Goal: Task Accomplishment & Management: Manage account settings

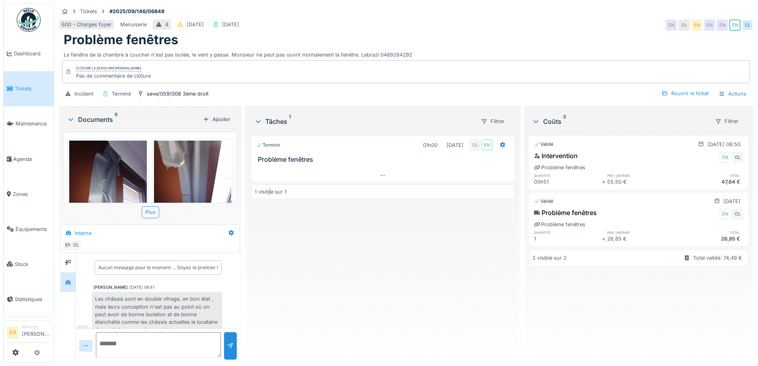
scroll to position [24, 0]
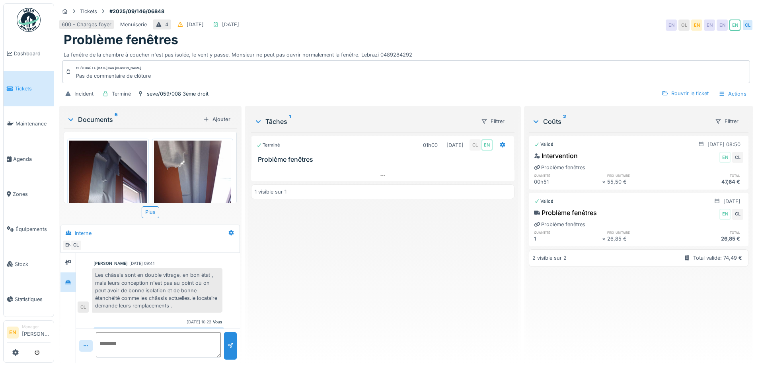
drag, startPoint x: 350, startPoint y: 283, endPoint x: 201, endPoint y: 280, distance: 149.2
click at [345, 281] on div "Terminé 01h00 05/09/2025 CL EN Problème fenêtres 1 visible sur 1" at bounding box center [382, 244] width 263 height 224
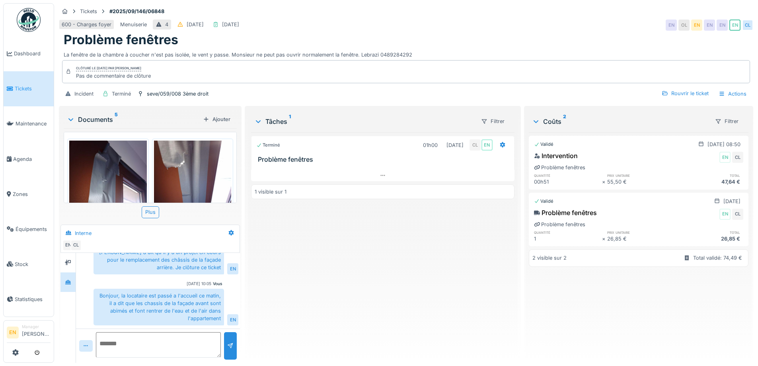
scroll to position [6, 0]
click at [155, 294] on div "Bonjour, la locataire est passé a l'accueil ce matin, il a dit que les chassis …" at bounding box center [159, 306] width 131 height 37
click at [277, 290] on div "Terminé 01h00 05/09/2025 CL EN Problème fenêtres 1 visible sur 1" at bounding box center [382, 244] width 263 height 224
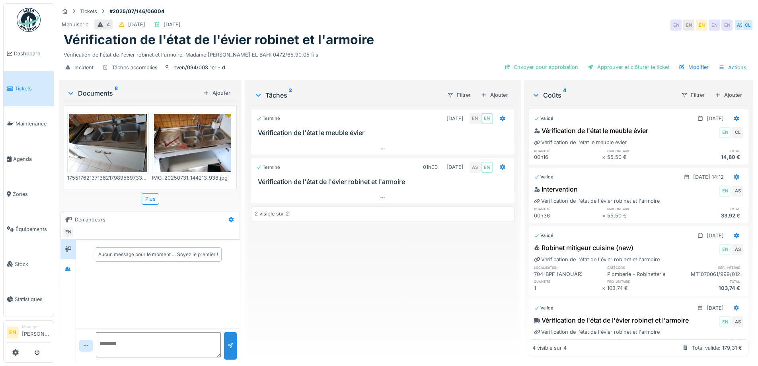
drag, startPoint x: 283, startPoint y: 281, endPoint x: 241, endPoint y: 251, distance: 52.2
click at [279, 276] on div "Terminé 14/08/2025 EN EN Vérification de l'état le meuble évier Terminé 01h00 3…" at bounding box center [382, 230] width 263 height 251
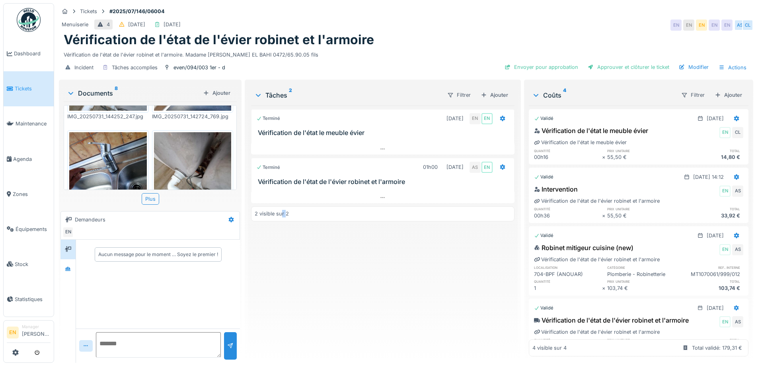
scroll to position [159, 0]
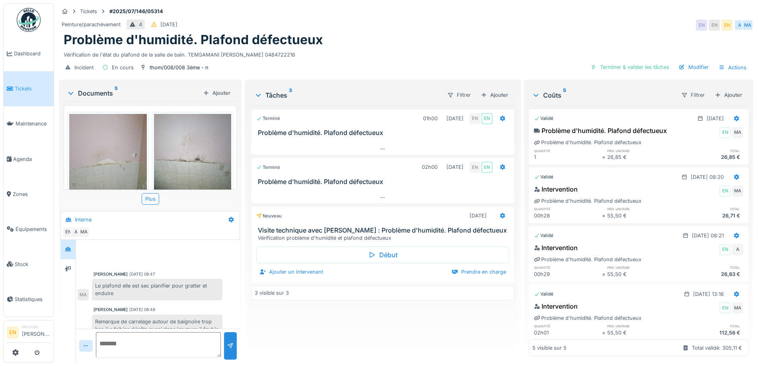
scroll to position [154, 0]
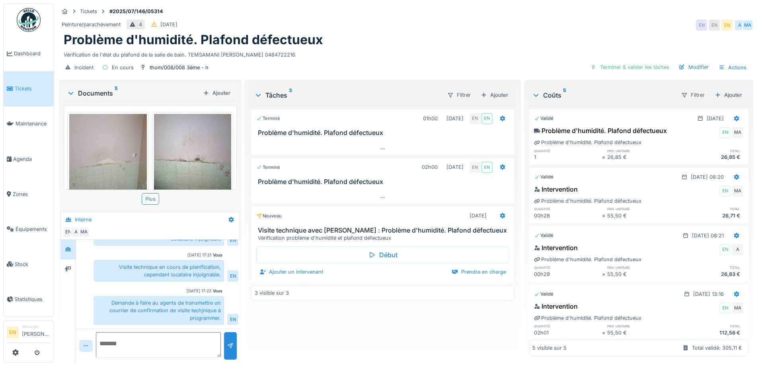
click at [322, 62] on div "Incident En cours thom/008/008 3ème - n Terminer & valider les tâches Modifier …" at bounding box center [406, 67] width 694 height 18
drag, startPoint x: 351, startPoint y: 42, endPoint x: 259, endPoint y: 2, distance: 99.8
click at [351, 41] on div "Problème d'humidité. Plafond défectueux" at bounding box center [406, 39] width 685 height 15
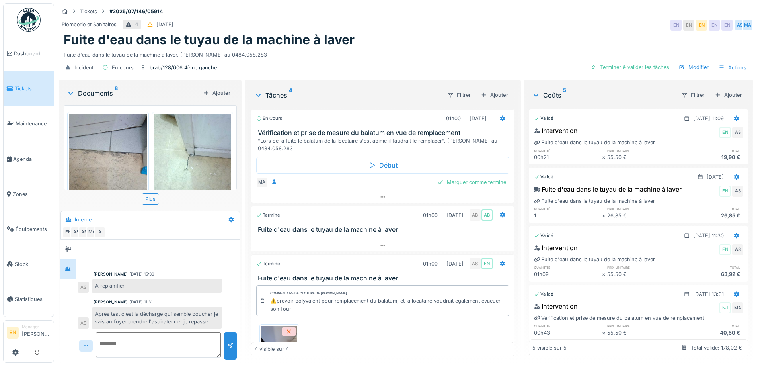
scroll to position [75, 0]
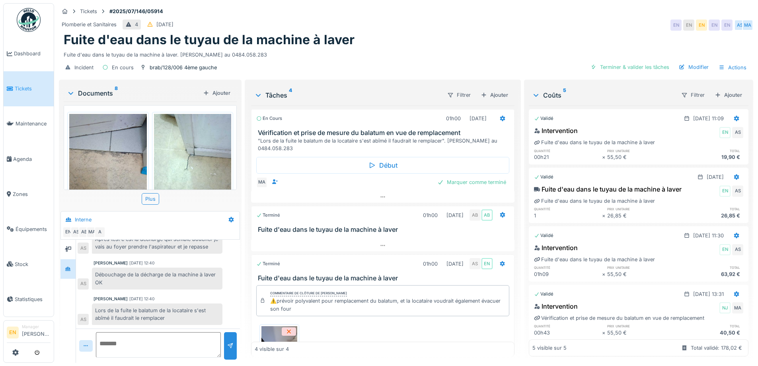
click at [328, 41] on h1 "Fuite d'eau dans le tuyau de la machine à laver" at bounding box center [209, 39] width 291 height 15
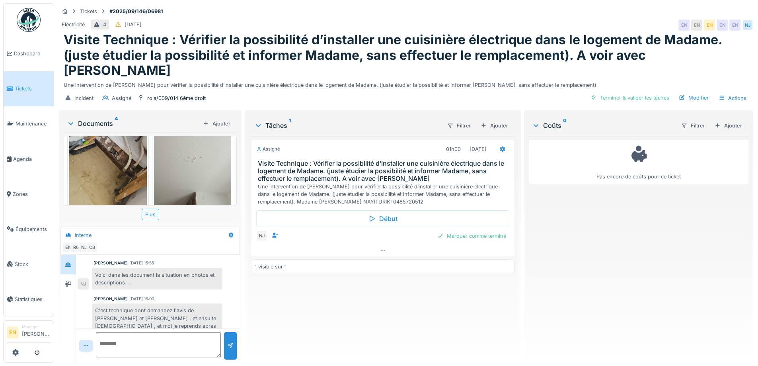
scroll to position [199, 0]
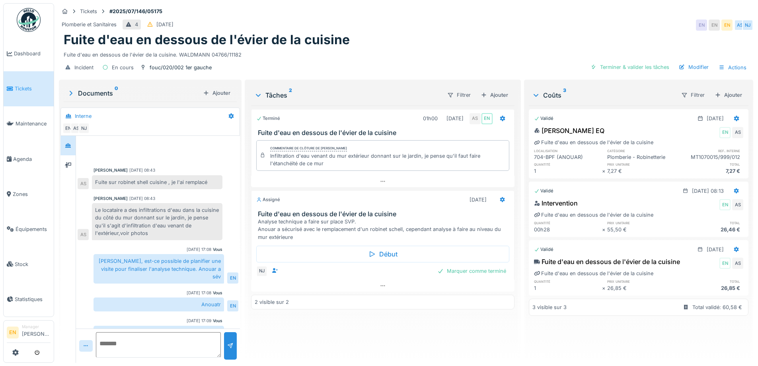
scroll to position [37, 0]
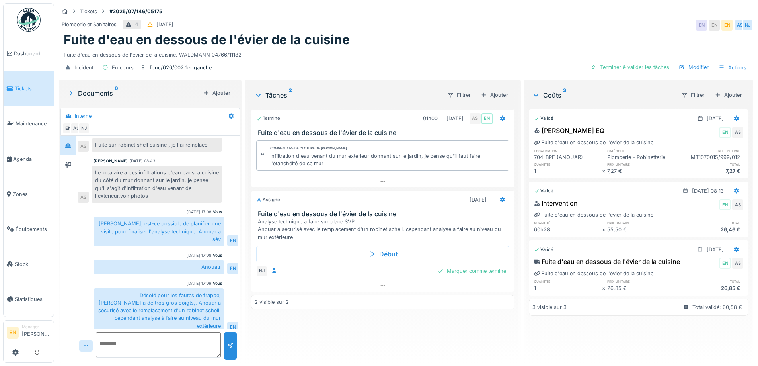
click at [430, 35] on div "Fuite d'eau en dessous de l'évier de la cuisine" at bounding box center [406, 39] width 685 height 15
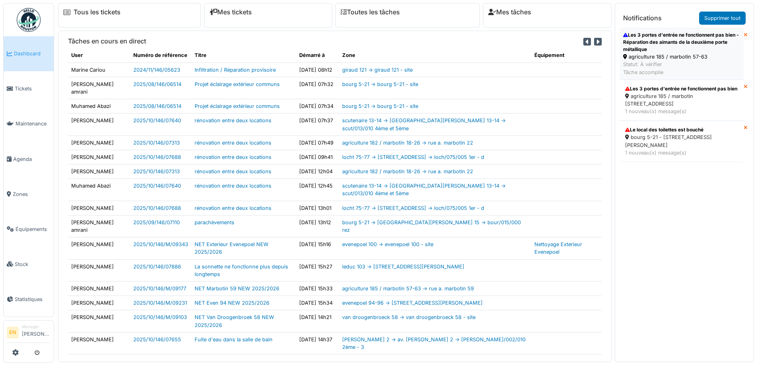
click at [659, 45] on div "Les 3 portes d'entrée ne fonctionnent pas bien - Réparation des aimants de la d…" at bounding box center [681, 41] width 117 height 21
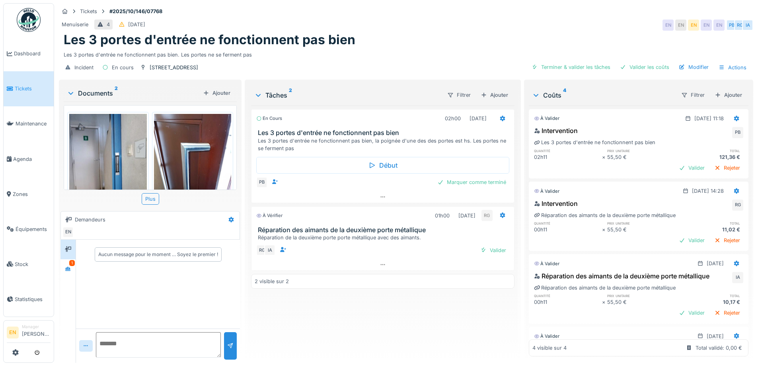
click at [349, 334] on div "En cours 02h00 09/10/2025 Les 3 portes d'entrée ne fonctionnent pas bien Les 3 …" at bounding box center [382, 230] width 263 height 251
click at [68, 270] on icon at bounding box center [68, 268] width 6 height 5
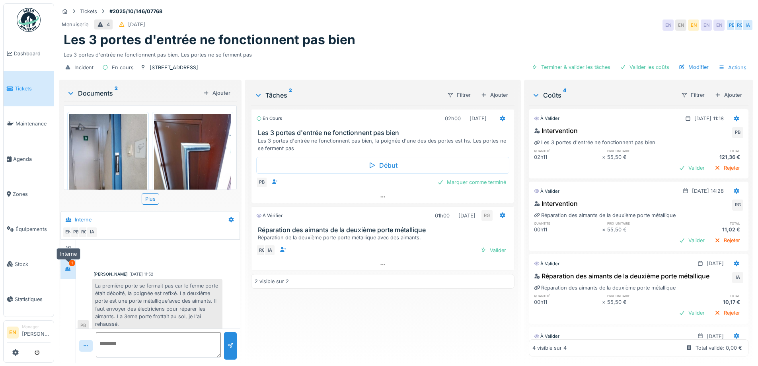
scroll to position [77, 0]
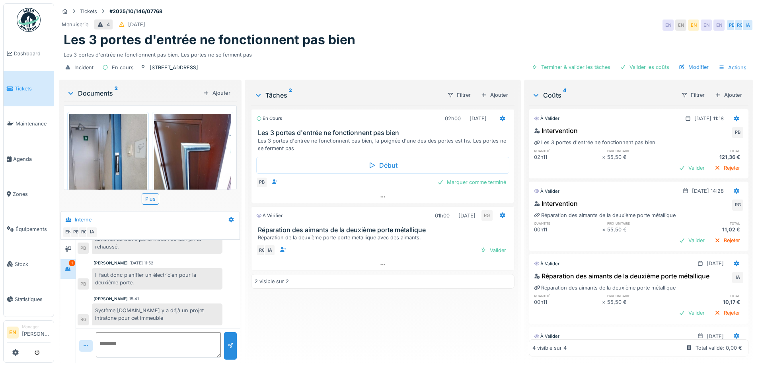
drag, startPoint x: 315, startPoint y: 316, endPoint x: 309, endPoint y: 313, distance: 7.0
click at [309, 313] on div "En cours 02h00 09/10/2025 Les 3 portes d'entrée ne fonctionnent pas bien Les 3 …" at bounding box center [382, 230] width 263 height 251
click at [454, 181] on div "Marquer comme terminé" at bounding box center [471, 182] width 75 height 11
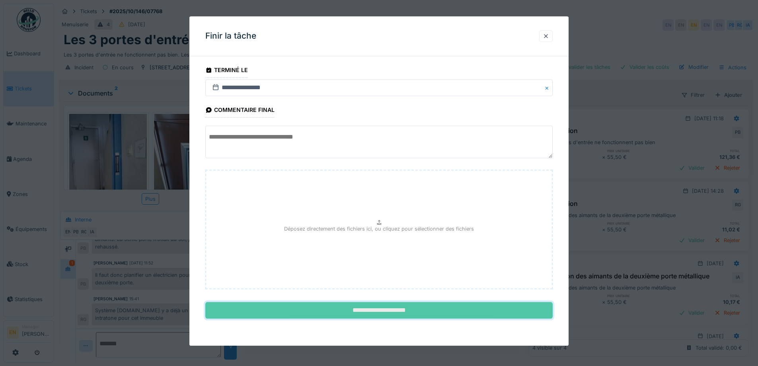
click at [394, 303] on input "**********" at bounding box center [378, 310] width 347 height 17
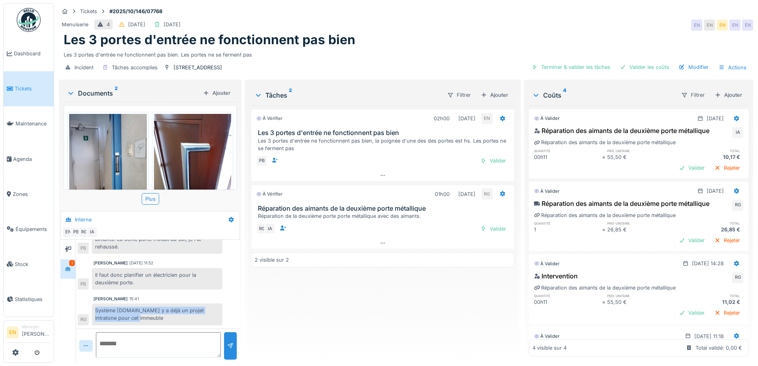
drag, startPoint x: 94, startPoint y: 310, endPoint x: 134, endPoint y: 319, distance: 41.6
click at [134, 319] on div "Système HS.Il y a déjà un projet intratone pour cet immeuble" at bounding box center [157, 313] width 131 height 21
copy div "Système HS.Il y a déjà un projet intratone pour cet immeuble"
click at [415, 310] on div "À vérifier 02h00 09/10/2025 EN Les 3 portes d'entrée ne fonctionnent pas bien L…" at bounding box center [382, 230] width 263 height 251
click at [493, 229] on div "Valider" at bounding box center [493, 228] width 32 height 11
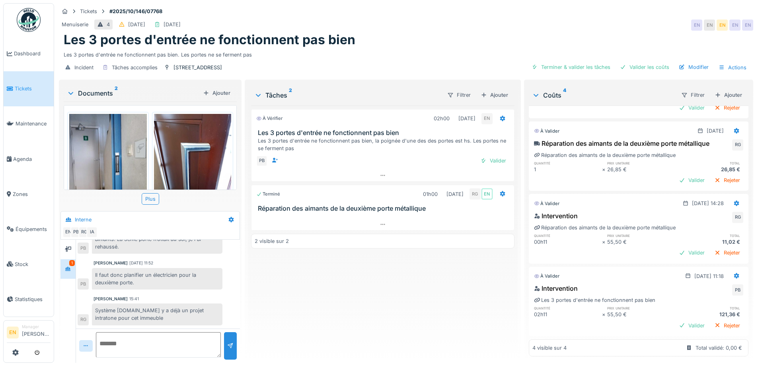
scroll to position [6, 0]
click at [725, 90] on div "Ajouter" at bounding box center [728, 95] width 34 height 11
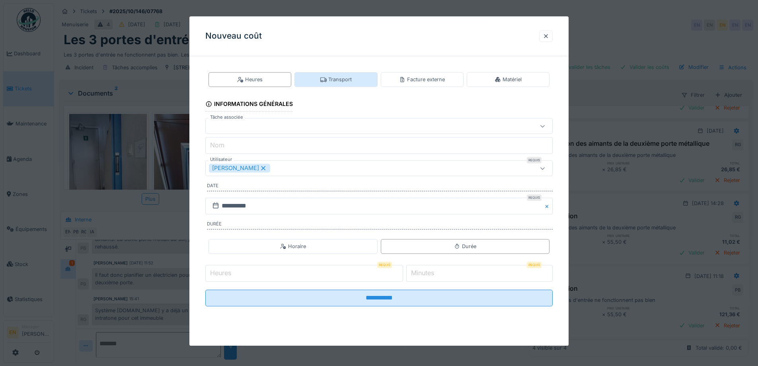
click at [330, 83] on div "Transport" at bounding box center [335, 80] width 31 height 8
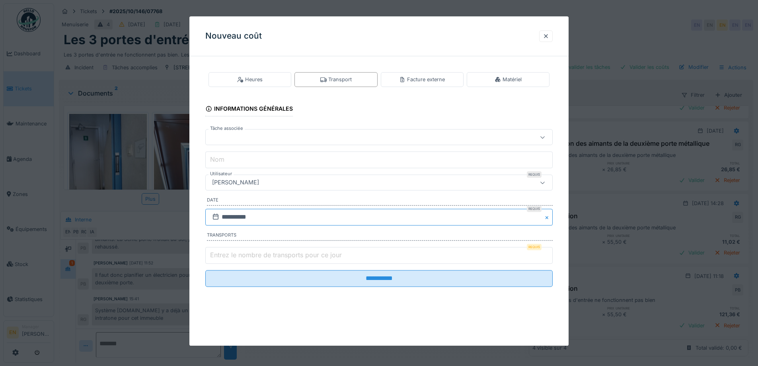
click at [242, 216] on input "**********" at bounding box center [378, 216] width 347 height 17
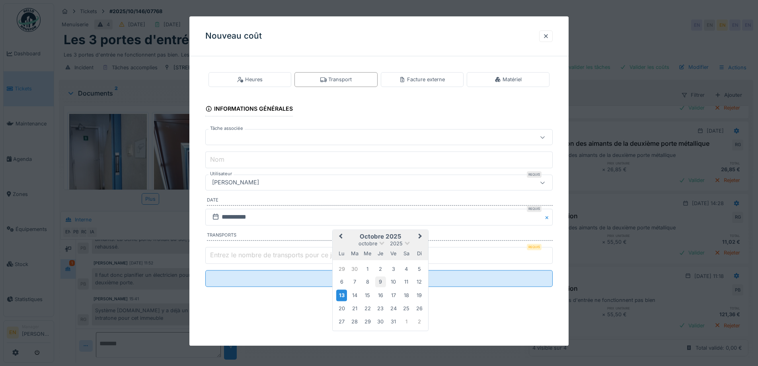
click at [380, 285] on div "9" at bounding box center [380, 282] width 11 height 11
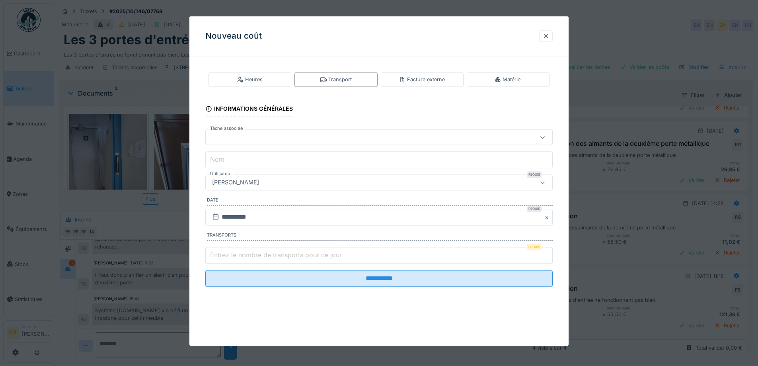
click at [262, 183] on div "[PERSON_NAME]" at bounding box center [235, 182] width 53 height 9
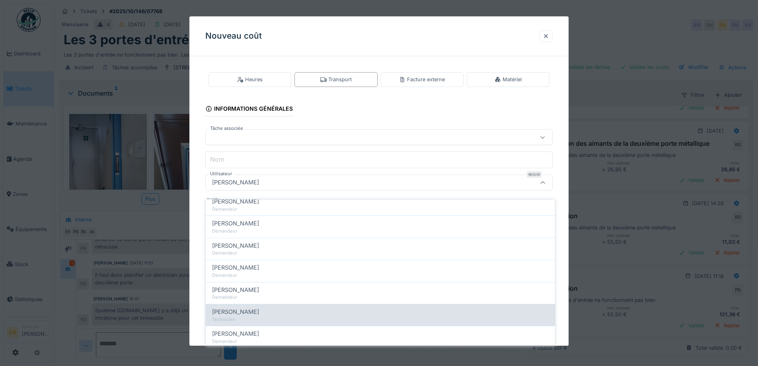
scroll to position [115, 0]
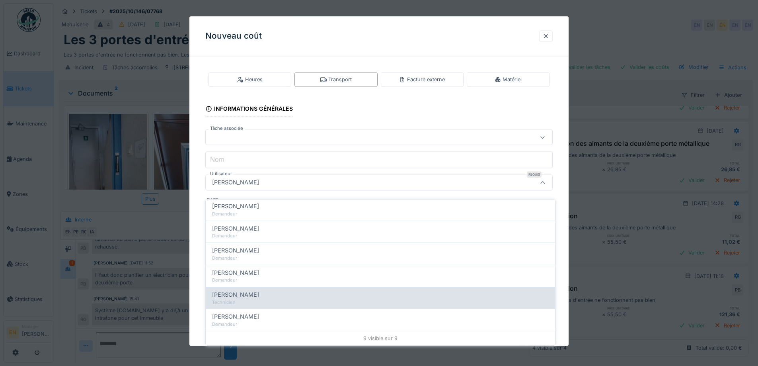
type input "****"
click at [238, 290] on span "Paul Baton" at bounding box center [235, 294] width 47 height 9
type input "****"
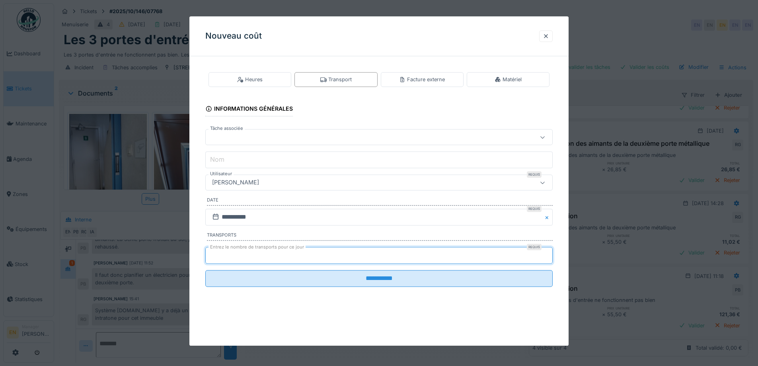
type input "*"
click at [549, 252] on input "*" at bounding box center [378, 255] width 347 height 17
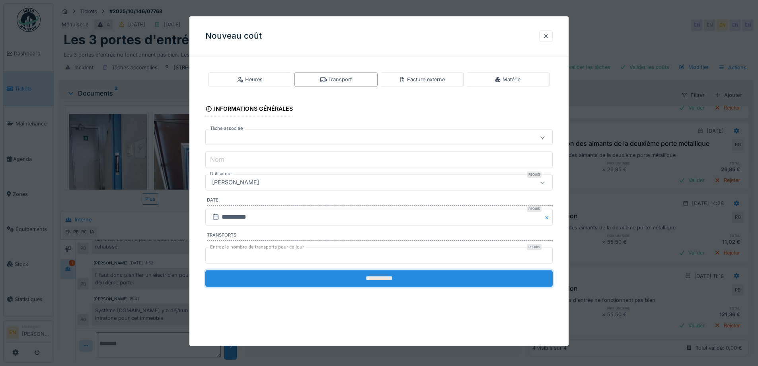
click at [364, 281] on input "**********" at bounding box center [378, 278] width 347 height 17
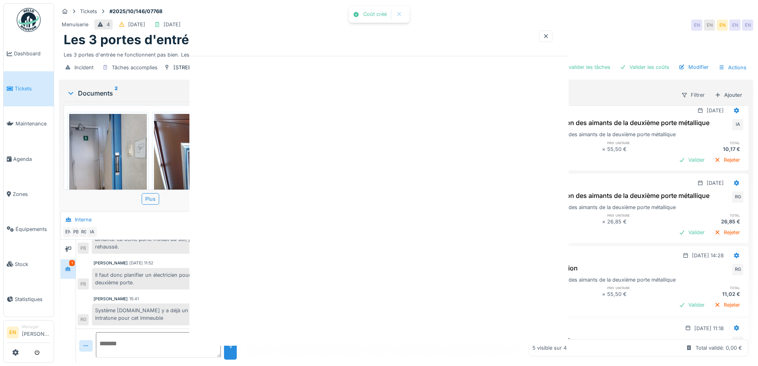
scroll to position [136, 0]
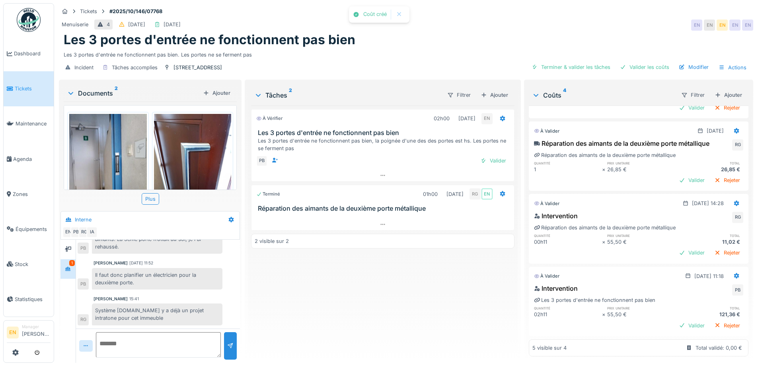
drag, startPoint x: 380, startPoint y: 311, endPoint x: 382, endPoint y: 316, distance: 5.3
click at [381, 315] on div "À vérifier 02h00 09/10/2025 EN Les 3 portes d'entrée ne fonctionnent pas bien L…" at bounding box center [382, 230] width 263 height 251
drag, startPoint x: 441, startPoint y: 312, endPoint x: 409, endPoint y: 298, distance: 34.5
click at [421, 313] on div "À vérifier 02h00 09/10/2025 EN Les 3 portes d'entrée ne fonctionnent pas bien L…" at bounding box center [382, 230] width 263 height 251
click at [576, 62] on div "Terminer & valider les tâches" at bounding box center [570, 67] width 85 height 11
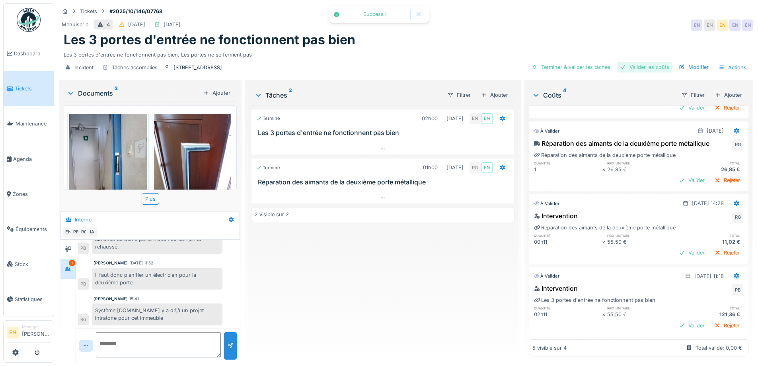
click at [631, 62] on div "Valider les coûts" at bounding box center [645, 67] width 56 height 11
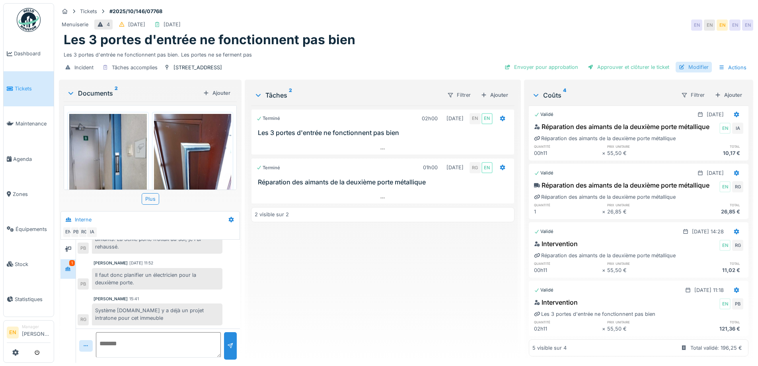
click at [694, 62] on div "Modifier" at bounding box center [694, 67] width 36 height 11
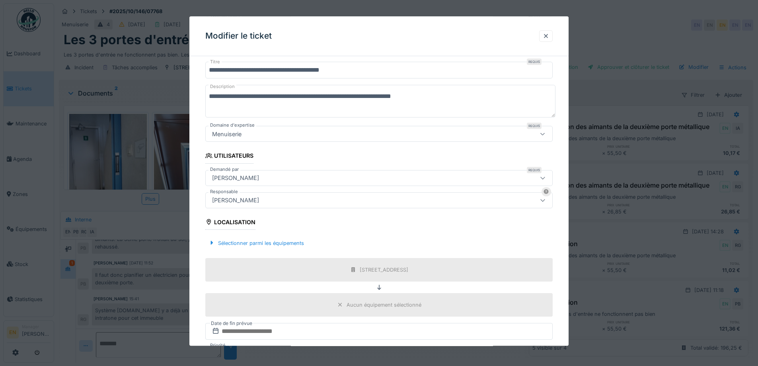
scroll to position [80, 0]
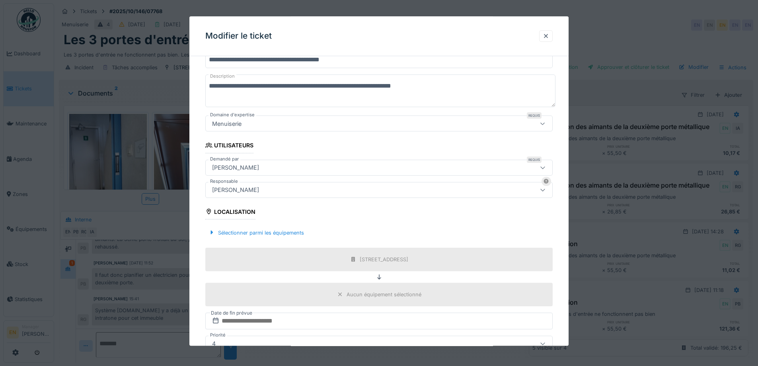
click at [312, 190] on div "[PERSON_NAME]" at bounding box center [359, 189] width 300 height 9
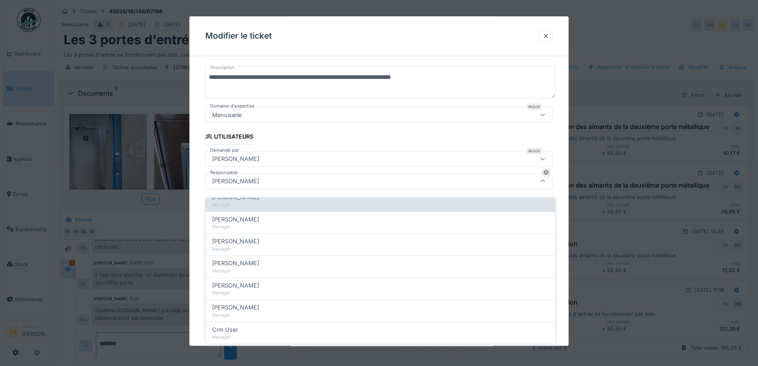
scroll to position [159, 0]
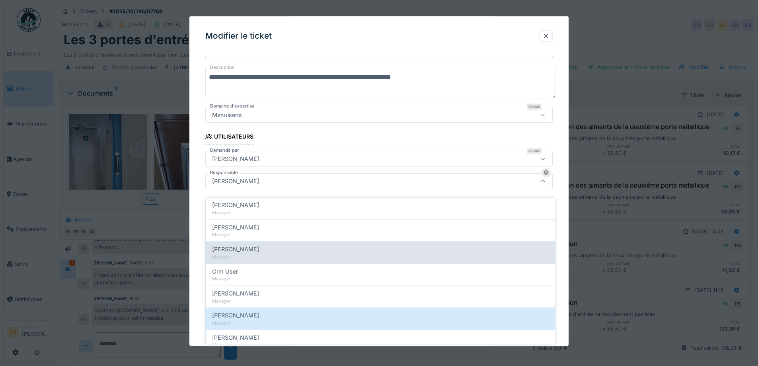
click at [265, 245] on div "Christian Bassette" at bounding box center [380, 249] width 337 height 9
type input "****"
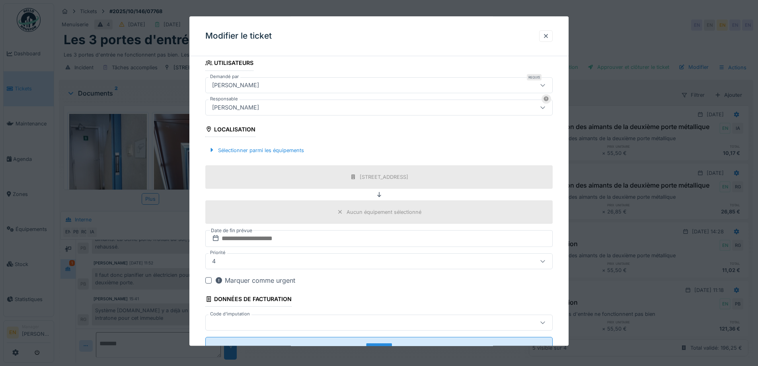
scroll to position [192, 0]
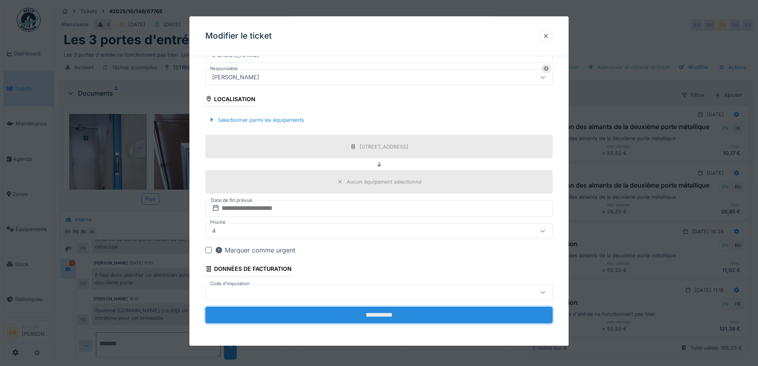
click at [391, 315] on input "**********" at bounding box center [378, 314] width 347 height 17
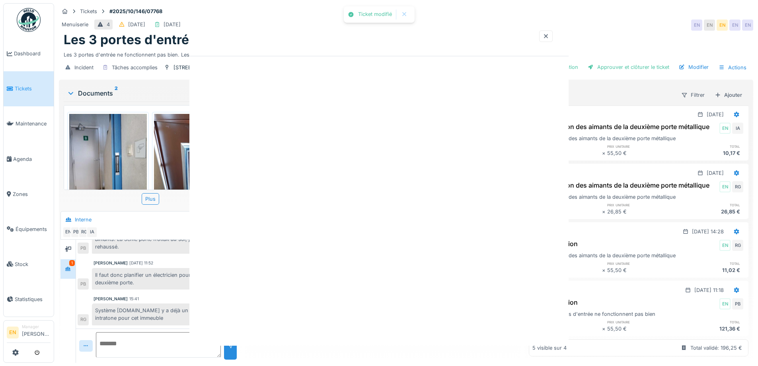
scroll to position [0, 0]
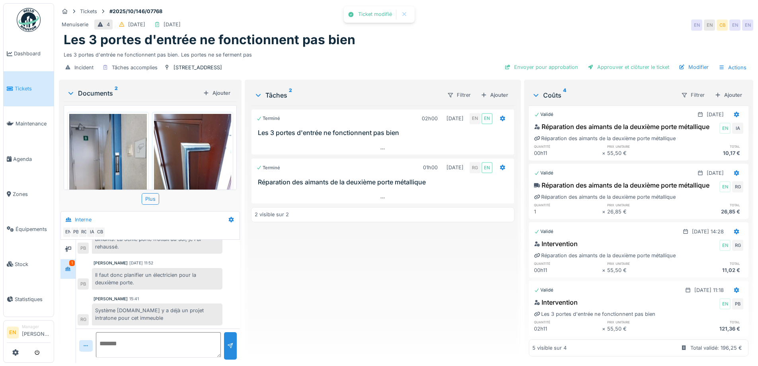
click at [392, 313] on div "Terminé 02h00 09/10/2025 EN EN Les 3 portes d'entrée ne fonctionnent pas bien T…" at bounding box center [382, 230] width 263 height 251
click at [540, 66] on div "Envoyer pour approbation" at bounding box center [541, 67] width 80 height 11
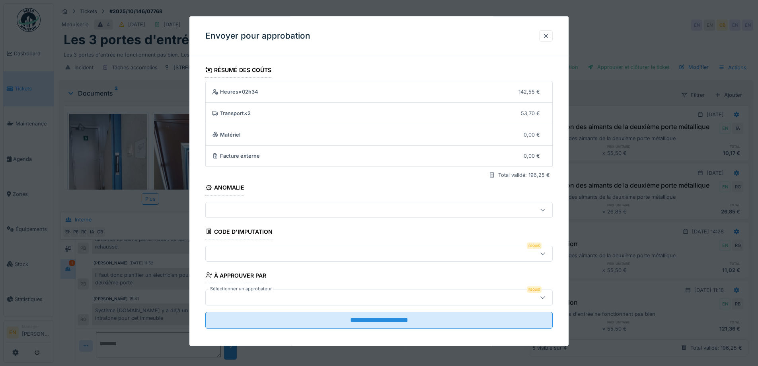
scroll to position [5, 0]
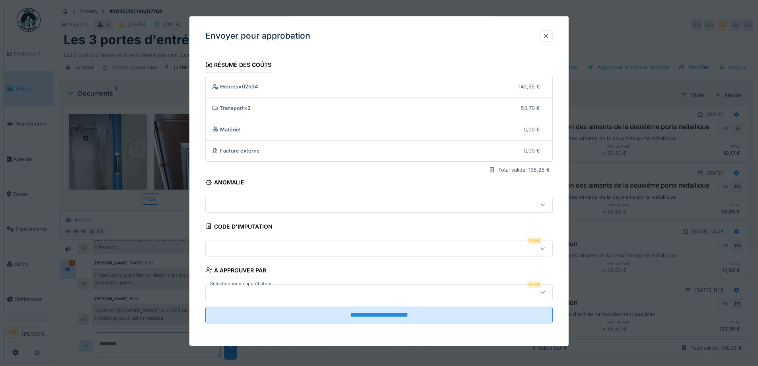
click at [545, 249] on icon at bounding box center [543, 248] width 6 height 5
click at [548, 35] on div at bounding box center [546, 36] width 6 height 8
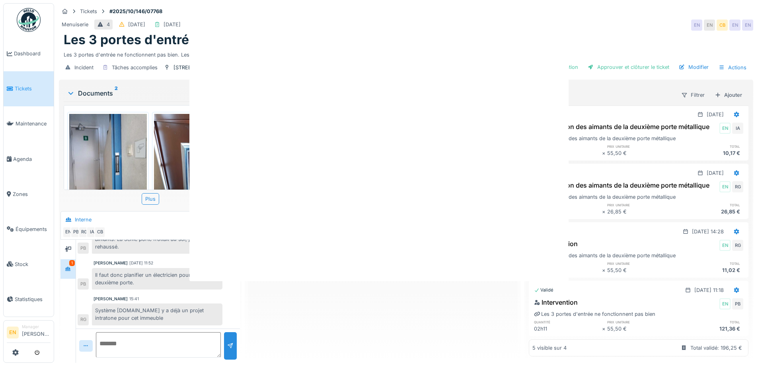
scroll to position [0, 0]
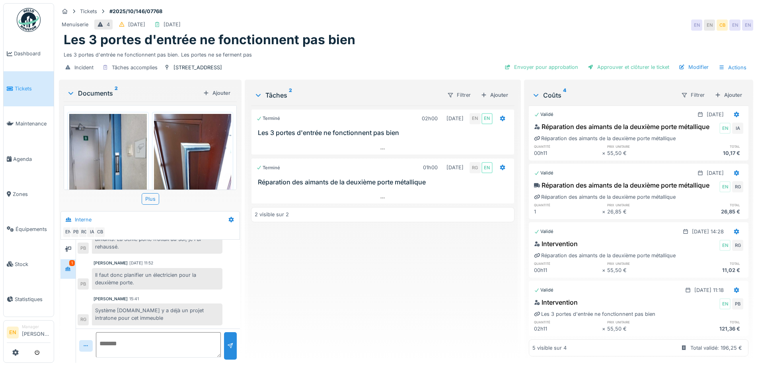
click at [332, 273] on div "Terminé 02h00 09/10/2025 EN EN Les 3 portes d'entrée ne fonctionnent pas bien T…" at bounding box center [382, 230] width 263 height 251
click at [557, 62] on div "Envoyer pour approbation" at bounding box center [541, 67] width 80 height 11
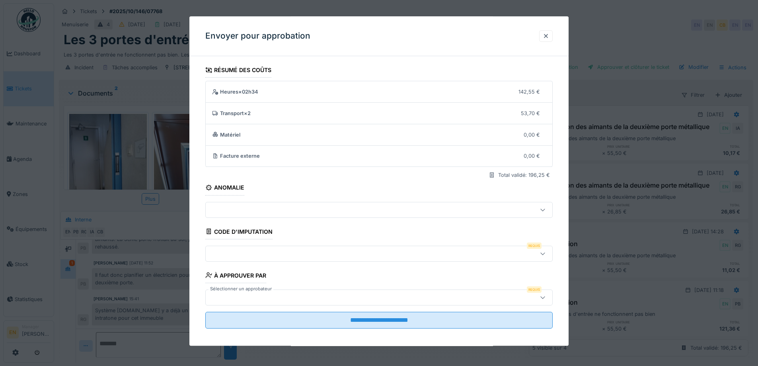
click at [546, 256] on div at bounding box center [543, 253] width 6 height 8
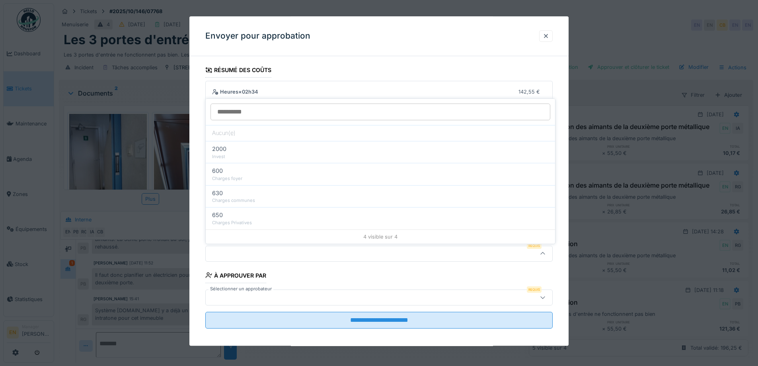
scroll to position [5, 0]
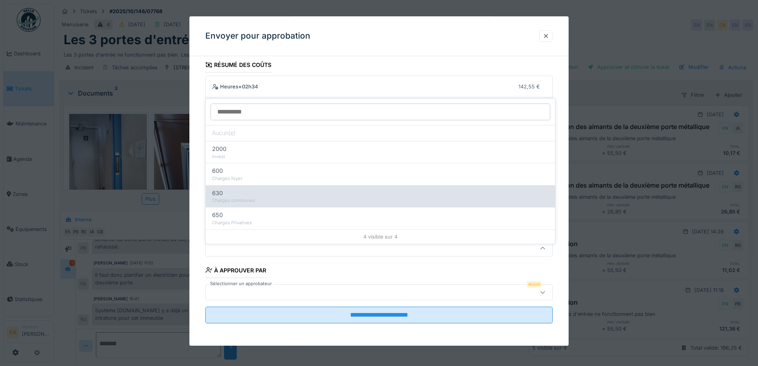
click at [248, 197] on div "Charges communes" at bounding box center [380, 200] width 337 height 7
type input "***"
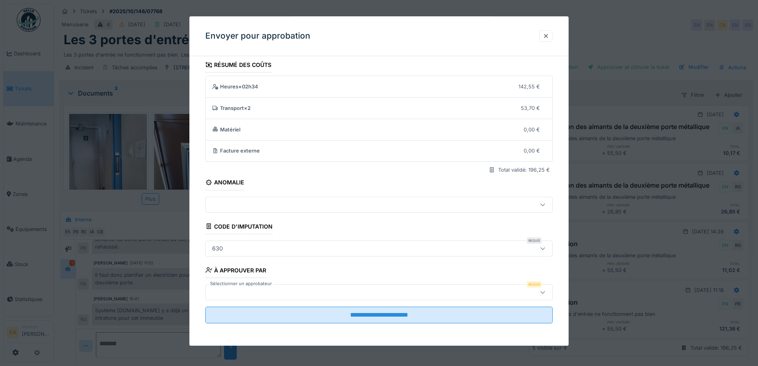
click at [453, 291] on div at bounding box center [359, 292] width 300 height 9
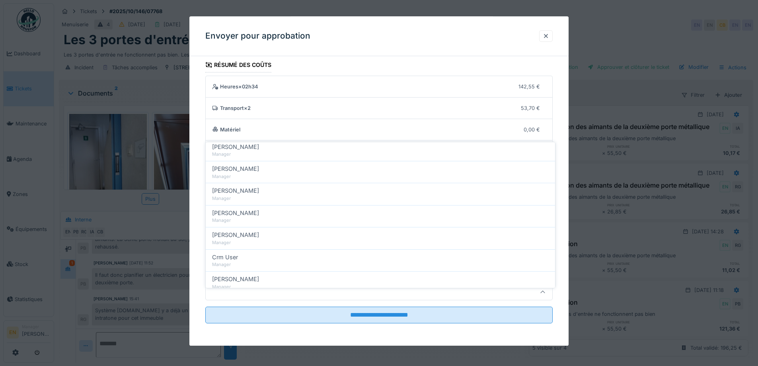
scroll to position [119, 0]
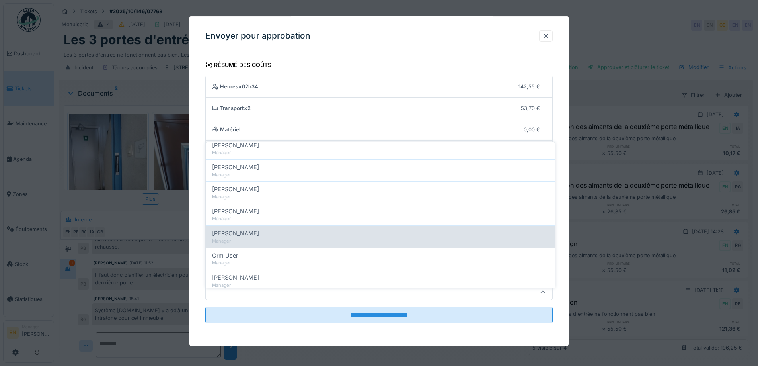
click at [261, 229] on div "[PERSON_NAME]" at bounding box center [380, 233] width 337 height 9
type input "****"
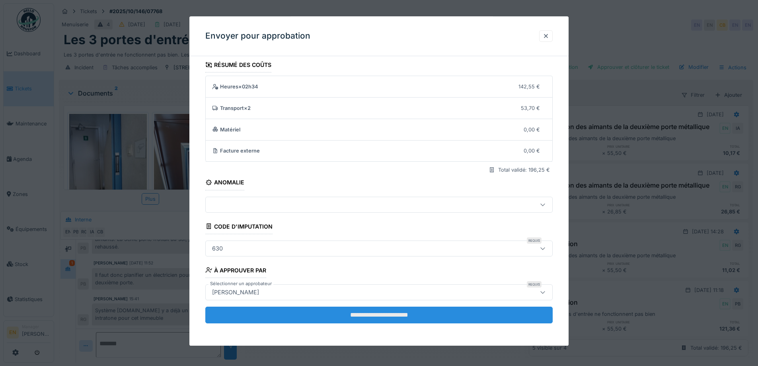
click at [392, 320] on input "**********" at bounding box center [378, 314] width 347 height 17
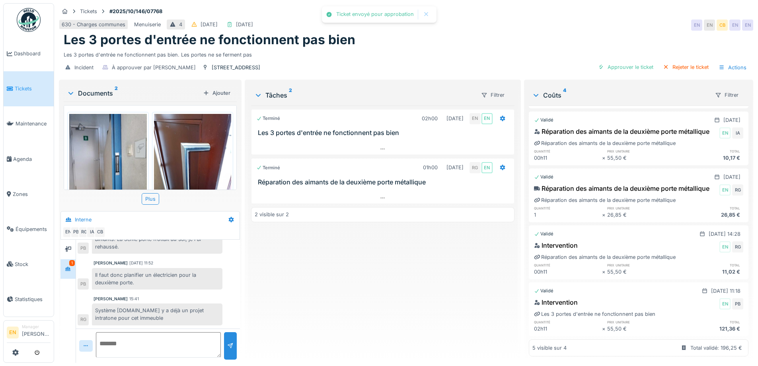
scroll to position [77, 0]
click at [392, 314] on div "Terminé 02h00 09/10/2025 EN EN Les 3 portes d'entrée ne fonctionnent pas bien T…" at bounding box center [382, 230] width 263 height 251
click at [476, 51] on div "Les 3 portes d'entrée ne fonctionnent pas bien. Les portes ne se ferment pas" at bounding box center [406, 53] width 685 height 11
click at [29, 27] on img at bounding box center [29, 20] width 24 height 24
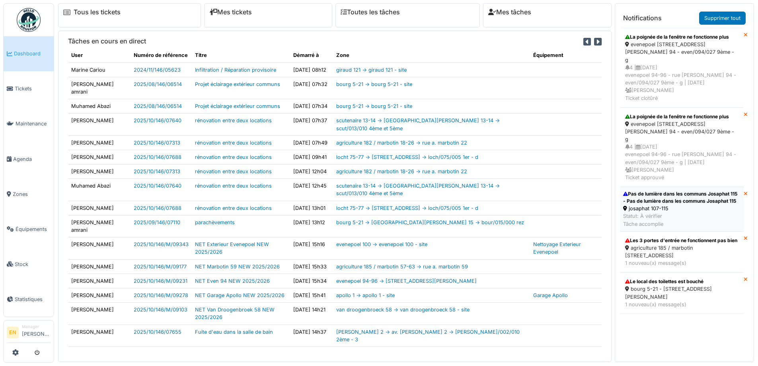
click at [638, 191] on div "Pas de lumière dans les communs Josaphat 115 - Pas de lumière dans les communs …" at bounding box center [681, 197] width 117 height 14
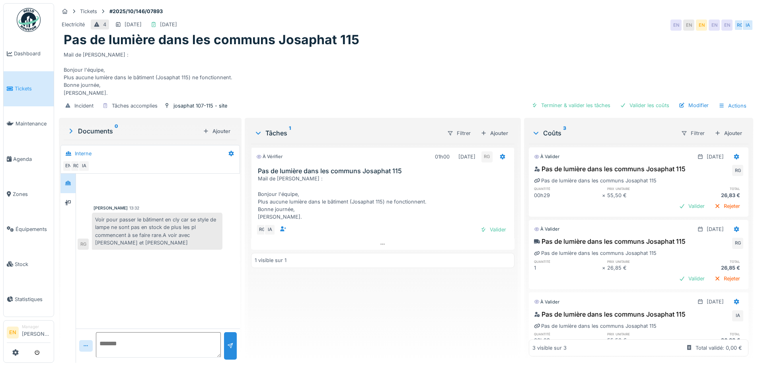
click at [320, 292] on div "À vérifier 01h00 [DATE] RG Pas de lumière dans les communs Josaphat 115 Mail de…" at bounding box center [382, 250] width 263 height 212
click at [437, 311] on div "À vérifier 01h00 [DATE] RG Pas de lumière dans les communs Josaphat 115 Mail de…" at bounding box center [382, 250] width 263 height 212
click at [496, 226] on div "Valider" at bounding box center [493, 229] width 32 height 11
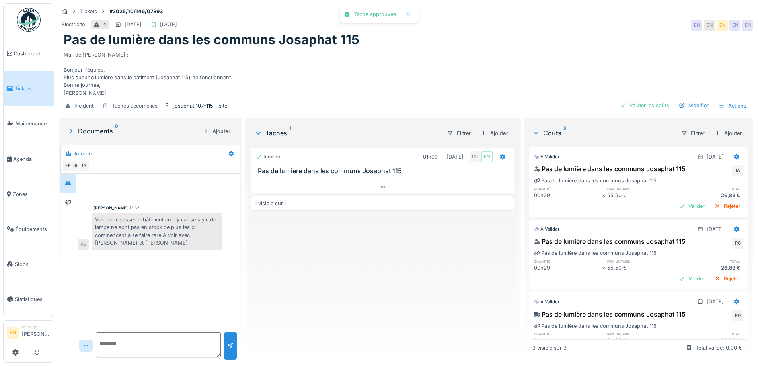
click at [385, 294] on div "Terminé 01h00 [DATE] RG EN Pas de lumière dans les communs Josaphat 115 1 visib…" at bounding box center [382, 250] width 263 height 212
click at [647, 108] on div "Valider les coûts" at bounding box center [645, 105] width 56 height 11
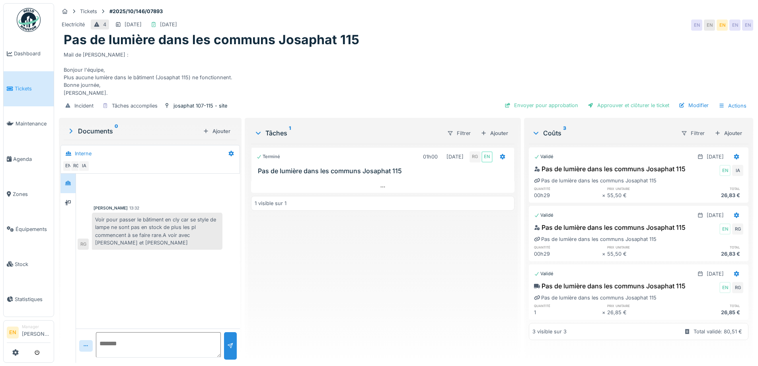
click at [490, 41] on div "Pas de lumière dans les communs Josaphat 115" at bounding box center [406, 39] width 685 height 15
click at [33, 23] on img at bounding box center [29, 20] width 24 height 24
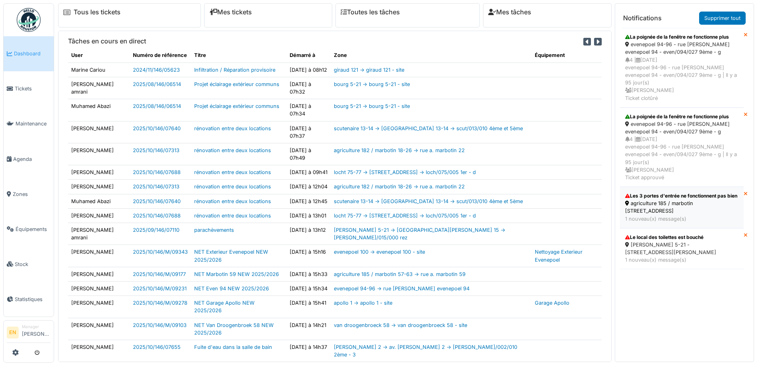
click at [697, 199] on div "agriculture 185 / marbotin [STREET_ADDRESS]" at bounding box center [681, 206] width 113 height 15
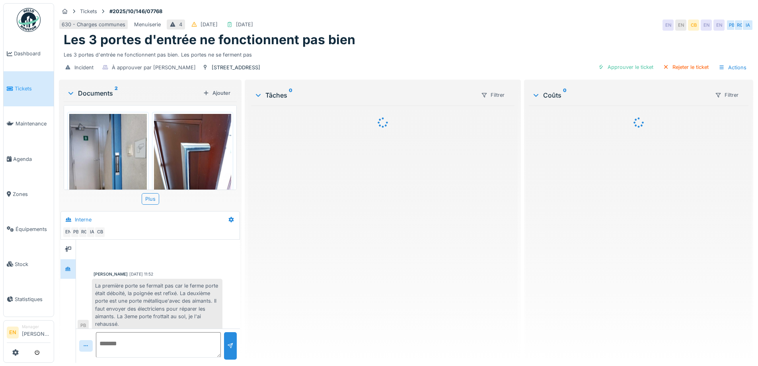
scroll to position [77, 0]
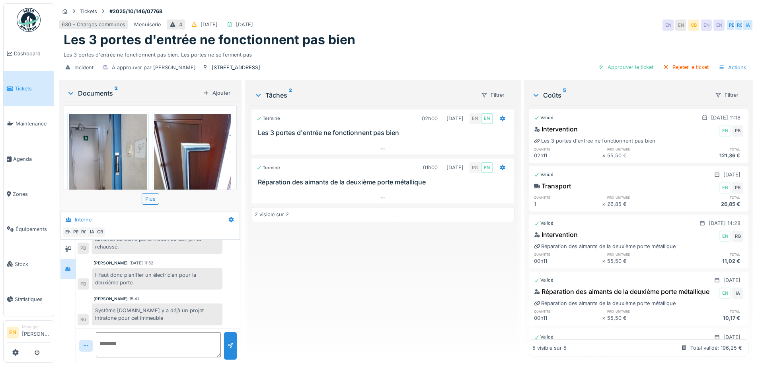
click at [28, 22] on img at bounding box center [29, 20] width 24 height 24
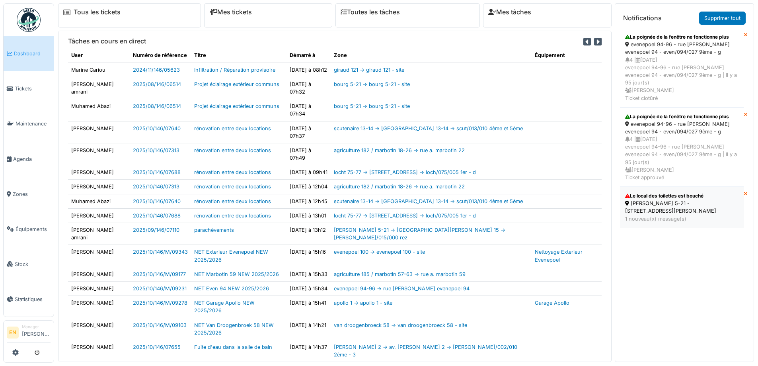
click at [658, 192] on div "Le local des toilettes est bouché" at bounding box center [681, 195] width 113 height 7
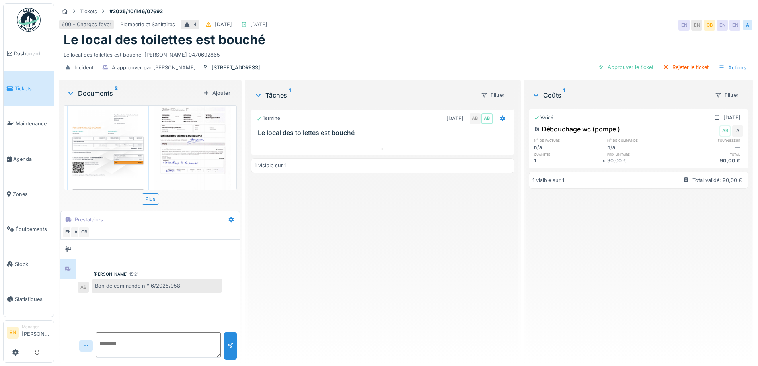
scroll to position [45, 0]
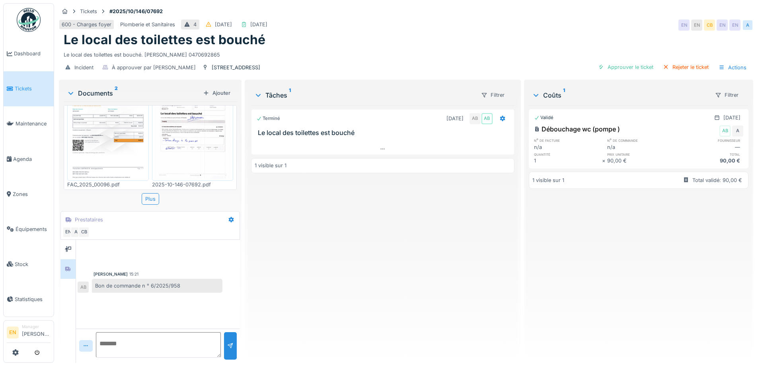
click at [23, 13] on img at bounding box center [29, 20] width 24 height 24
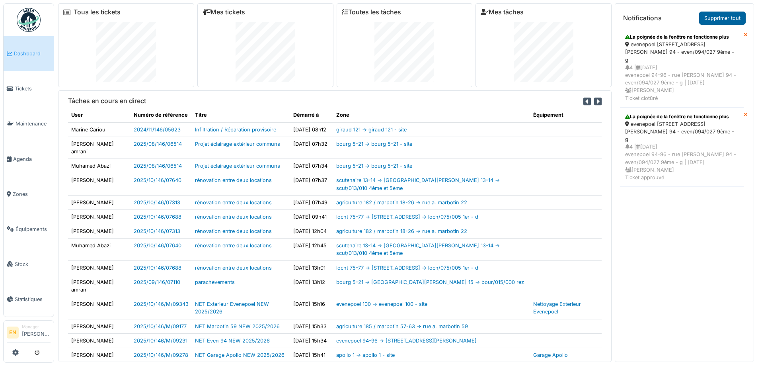
click at [726, 17] on link "Supprimer tout" at bounding box center [722, 18] width 47 height 13
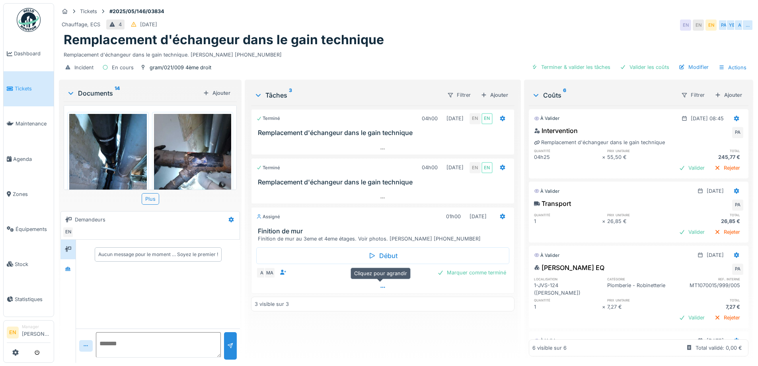
click at [382, 288] on icon at bounding box center [383, 286] width 6 height 5
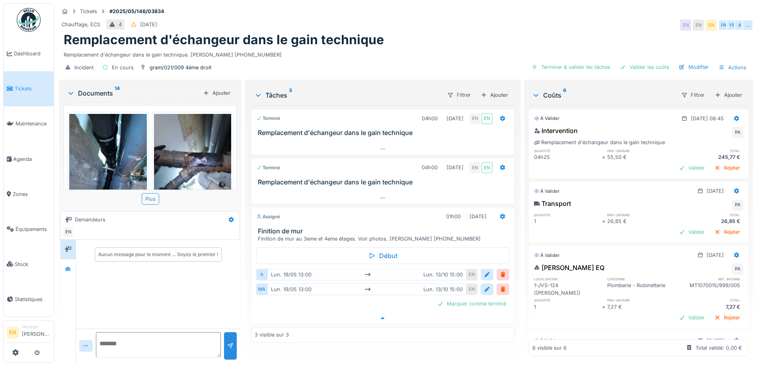
scroll to position [6, 0]
click at [484, 271] on div at bounding box center [487, 275] width 6 height 8
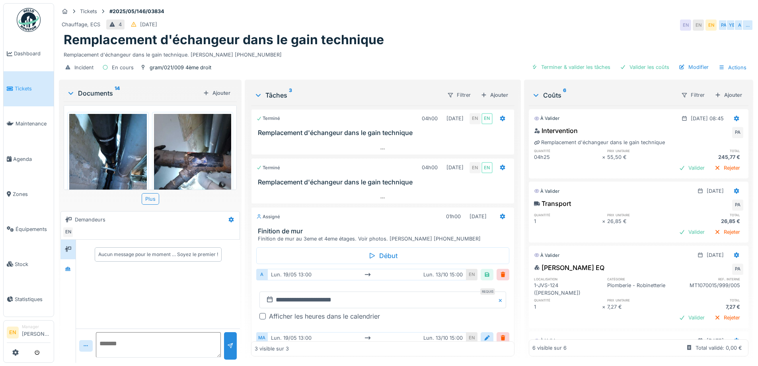
click at [261, 313] on div at bounding box center [262, 316] width 6 height 6
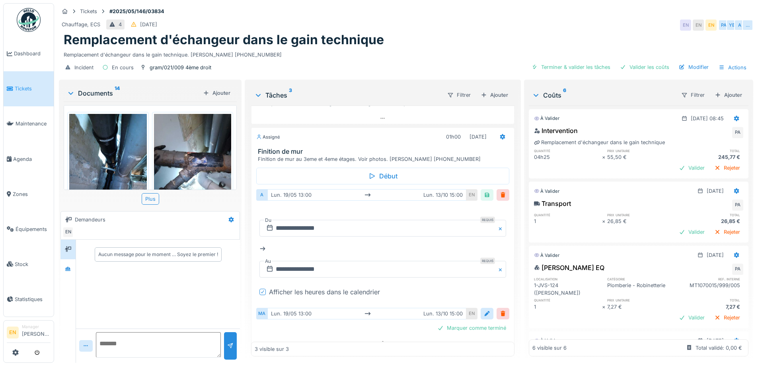
scroll to position [90, 0]
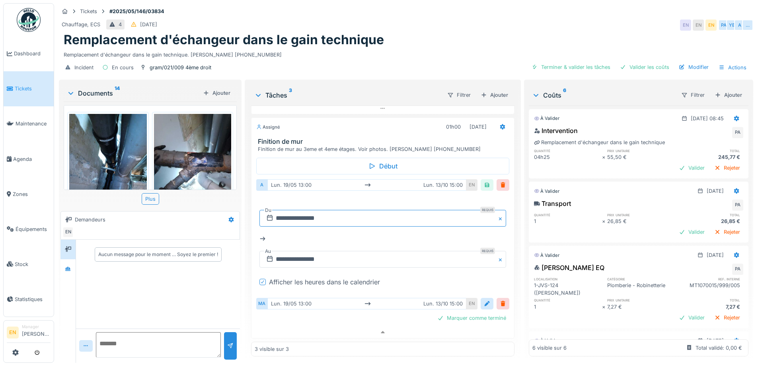
click at [318, 213] on input "**********" at bounding box center [382, 218] width 246 height 17
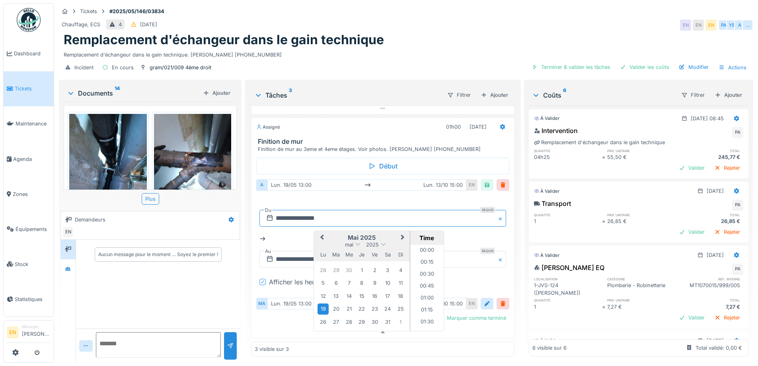
scroll to position [584, 0]
click at [401, 232] on button "Next Month" at bounding box center [403, 238] width 13 height 13
click at [418, 32] on div "Remplacement d'échangeur dans le gain technique" at bounding box center [406, 39] width 685 height 15
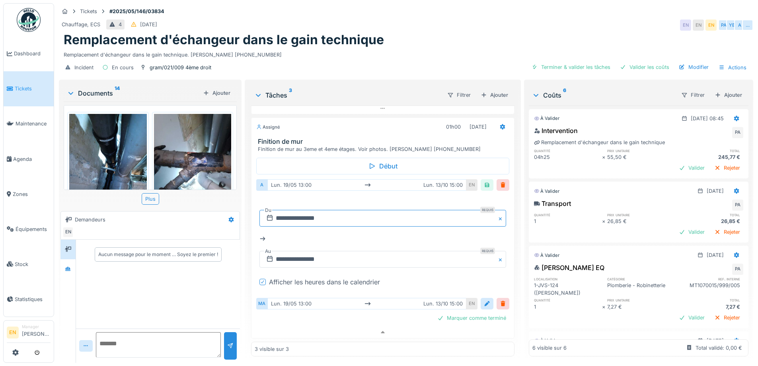
click at [310, 210] on input "**********" at bounding box center [382, 218] width 246 height 17
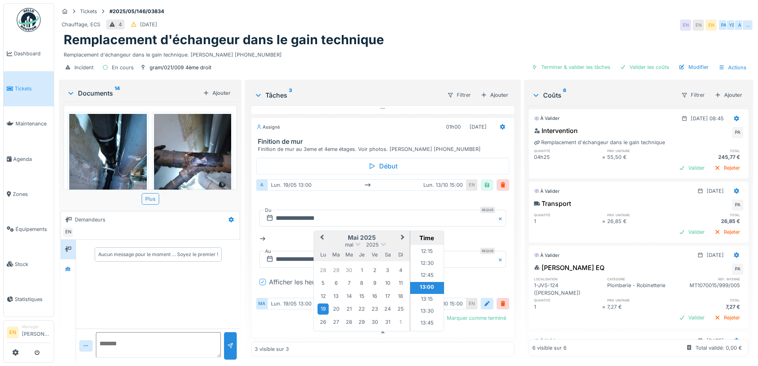
click at [403, 232] on button "Next Month" at bounding box center [403, 238] width 13 height 13
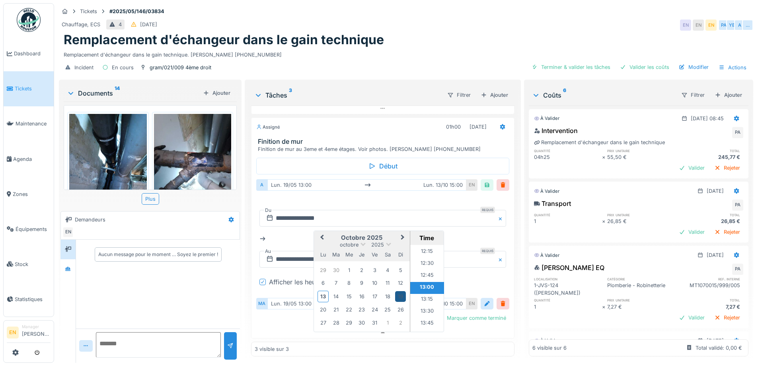
click at [400, 292] on div "19" at bounding box center [400, 296] width 11 height 11
click at [290, 255] on input "text" at bounding box center [382, 259] width 246 height 17
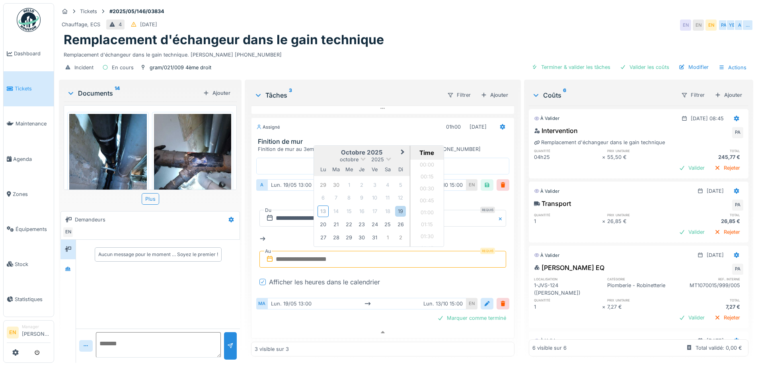
scroll to position [715, 0]
click at [398, 208] on div "19" at bounding box center [400, 211] width 11 height 11
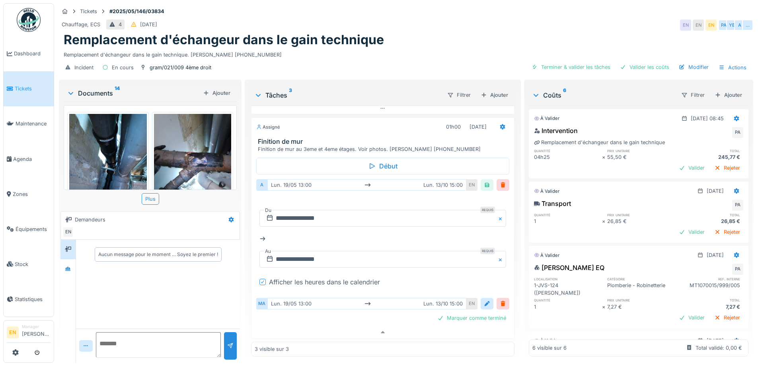
drag, startPoint x: 474, startPoint y: 42, endPoint x: 466, endPoint y: 53, distance: 13.3
click at [474, 48] on div "Remplacement d'échangeur dans le gain technique. Mme CENTENO 0486.67.05.21" at bounding box center [406, 53] width 685 height 11
click at [500, 181] on div at bounding box center [503, 185] width 6 height 8
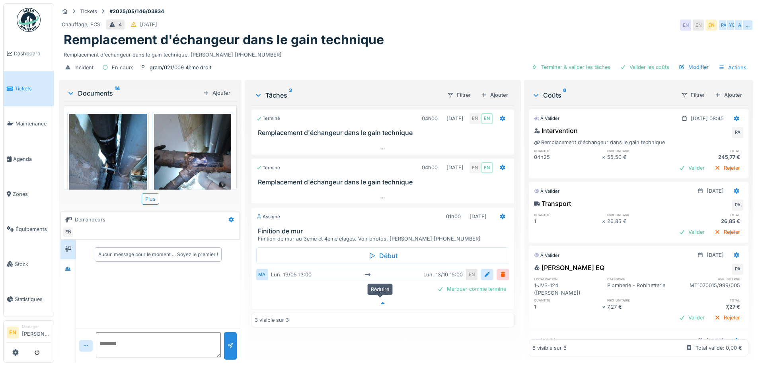
scroll to position [0, 0]
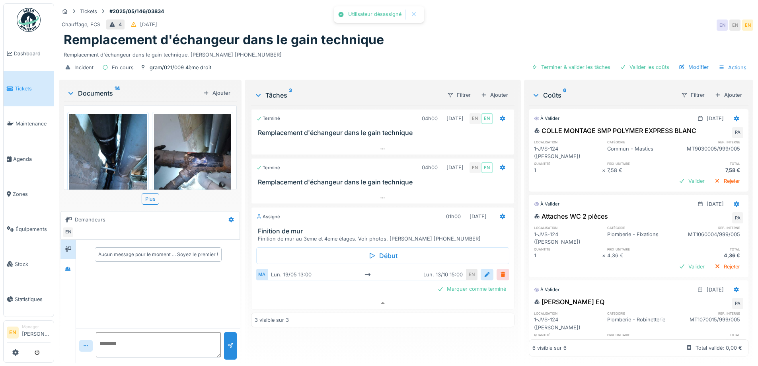
click at [500, 271] on div at bounding box center [503, 275] width 6 height 8
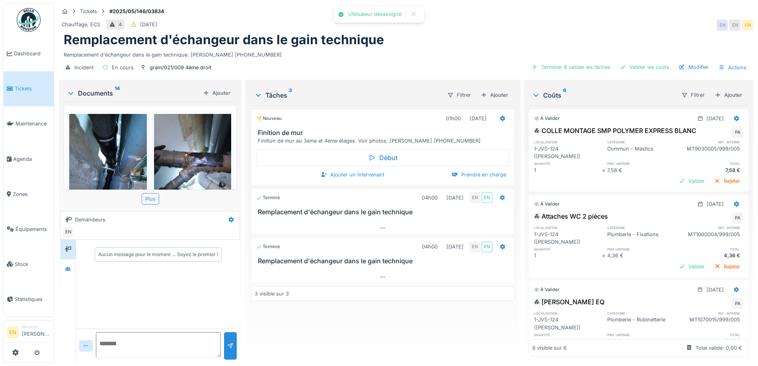
click at [445, 48] on div "Remplacement d'échangeur dans le gain technique. Mme CENTENO 0486.67.05.21" at bounding box center [406, 53] width 685 height 11
click at [478, 33] on div "Remplacement d'échangeur dans le gain technique" at bounding box center [406, 39] width 685 height 15
click at [616, 18] on div "Chauffage, ECS 4 12/05/2025 EN EN EN" at bounding box center [406, 25] width 694 height 14
click at [475, 49] on div "Remplacement d'échangeur dans le gain technique. Mme CENTENO 0486.67.05.21" at bounding box center [406, 53] width 685 height 11
click at [454, 48] on div "Remplacement d'échangeur dans le gain technique. Mme CENTENO 0486.67.05.21" at bounding box center [406, 53] width 685 height 11
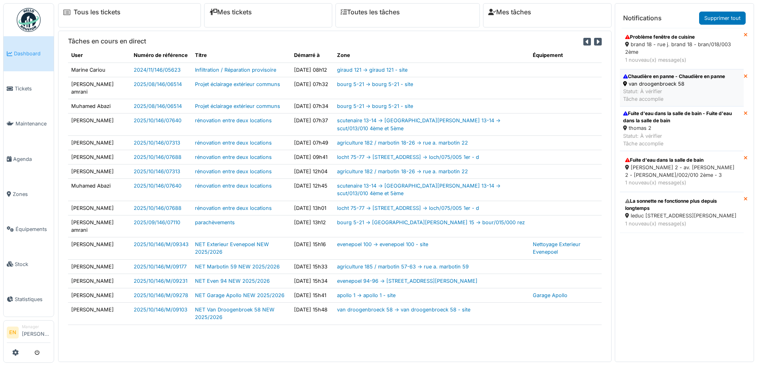
click at [643, 81] on div "van droogenbroeck 58" at bounding box center [674, 84] width 102 height 8
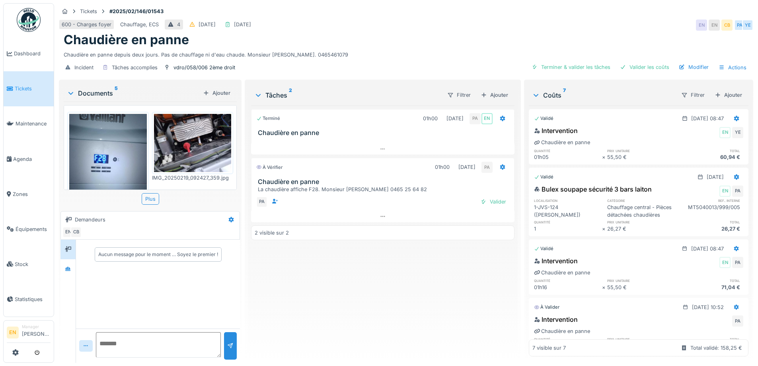
click at [487, 35] on div "Chaudière en panne" at bounding box center [406, 39] width 685 height 15
drag, startPoint x: 395, startPoint y: 316, endPoint x: 390, endPoint y: 316, distance: 5.2
click at [391, 316] on div "Terminé 01h00 19/02/2025 PA EN Chaudière en panne À vérifier 01h00 13/10/2025 P…" at bounding box center [382, 230] width 263 height 251
click at [71, 273] on div at bounding box center [68, 269] width 12 height 10
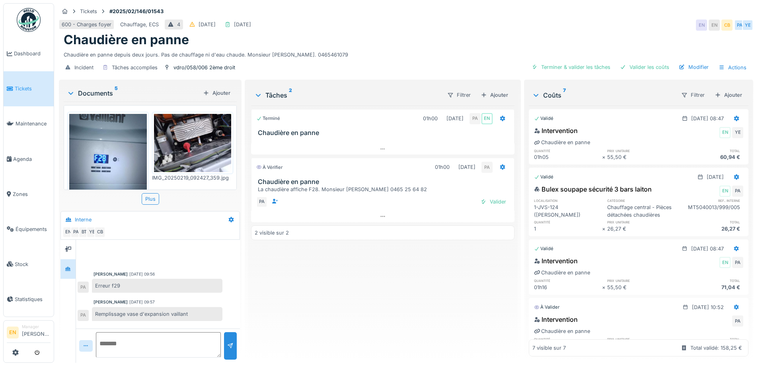
scroll to position [179, 0]
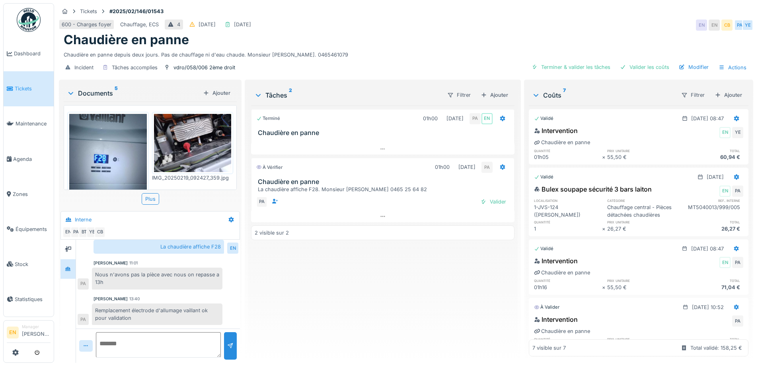
click at [341, 308] on div "Terminé 01h00 19/02/2025 PA EN Chaudière en panne À vérifier 01h00 13/10/2025 P…" at bounding box center [382, 230] width 263 height 251
click at [291, 256] on div "Terminé 01h00 19/02/2025 PA EN Chaudière en panne À vérifier 01h00 13/10/2025 P…" at bounding box center [382, 230] width 263 height 251
click at [321, 314] on div "Terminé 01h00 19/02/2025 PA EN Chaudière en panne À vérifier 01h00 13/10/2025 P…" at bounding box center [382, 230] width 263 height 251
click at [372, 312] on div "Terminé 01h00 19/02/2025 PA EN Chaudière en panne À vérifier 01h00 13/10/2025 P…" at bounding box center [382, 230] width 263 height 251
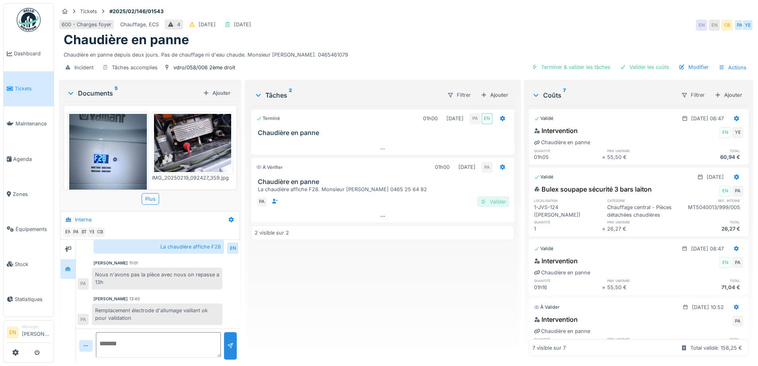
click at [493, 207] on div "Valider" at bounding box center [493, 201] width 32 height 11
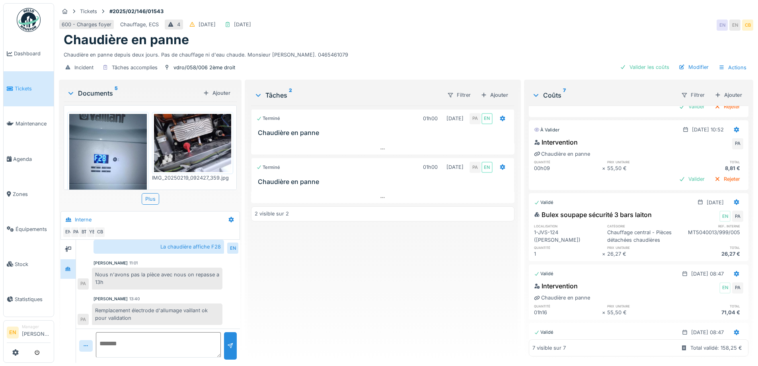
scroll to position [239, 0]
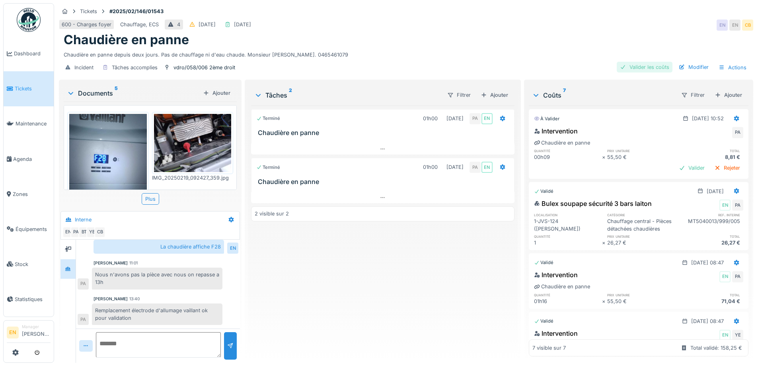
click at [637, 63] on div "Valider les coûts" at bounding box center [645, 67] width 56 height 11
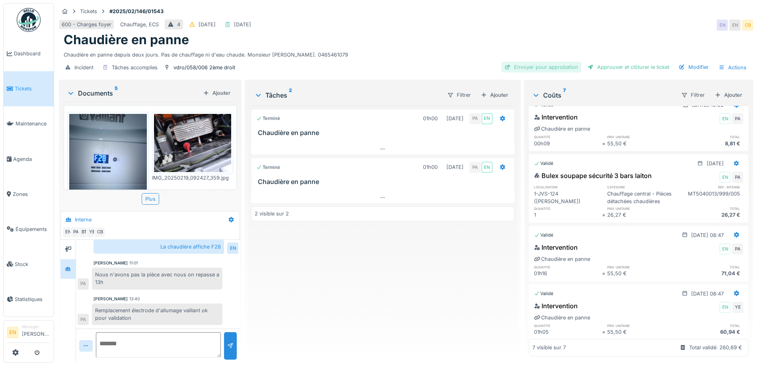
click at [538, 66] on div "Envoyer pour approbation" at bounding box center [541, 67] width 80 height 11
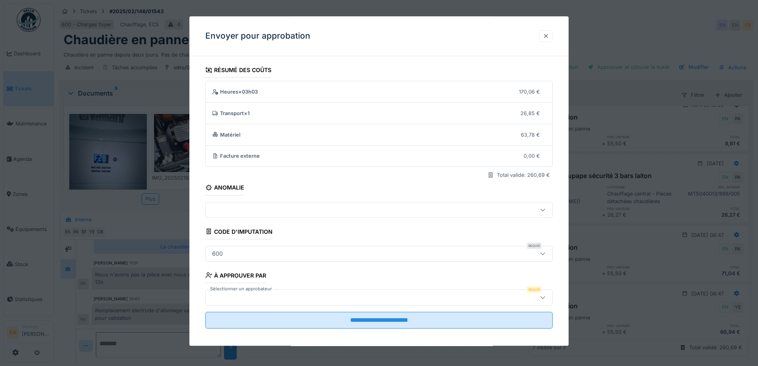
click at [547, 36] on div at bounding box center [546, 36] width 6 height 8
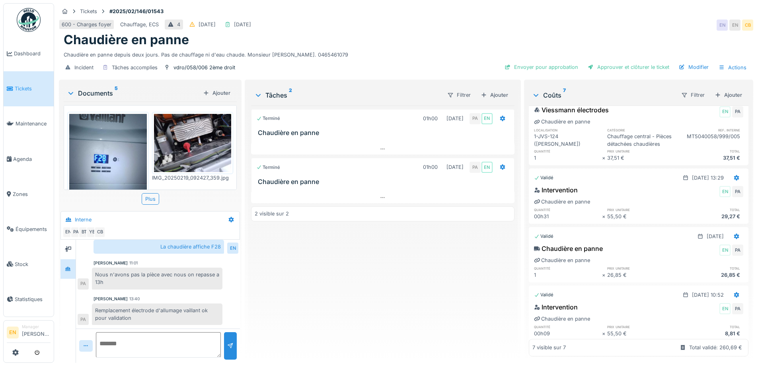
scroll to position [0, 0]
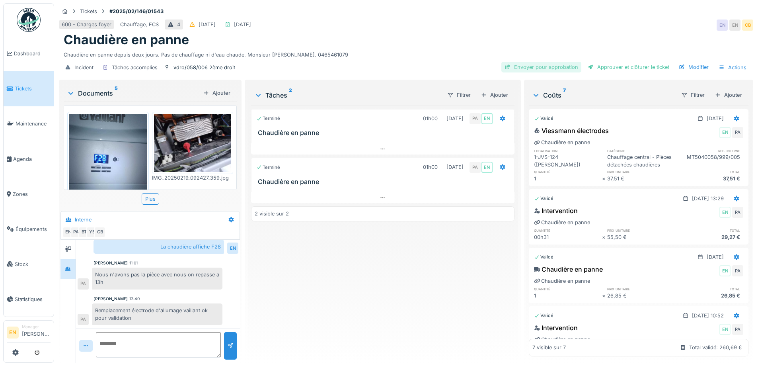
click at [558, 68] on div "Envoyer pour approbation" at bounding box center [541, 67] width 80 height 11
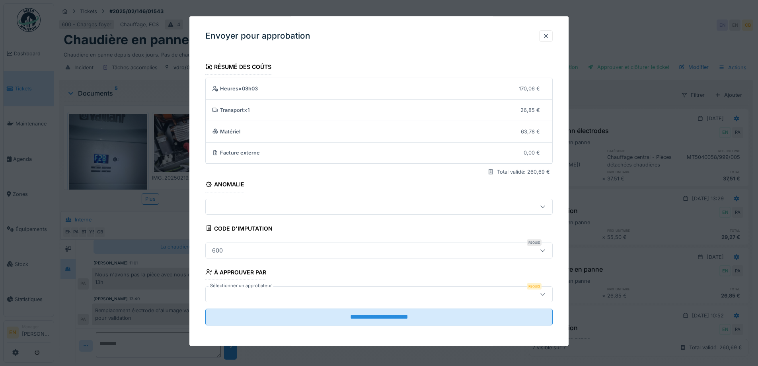
scroll to position [5, 0]
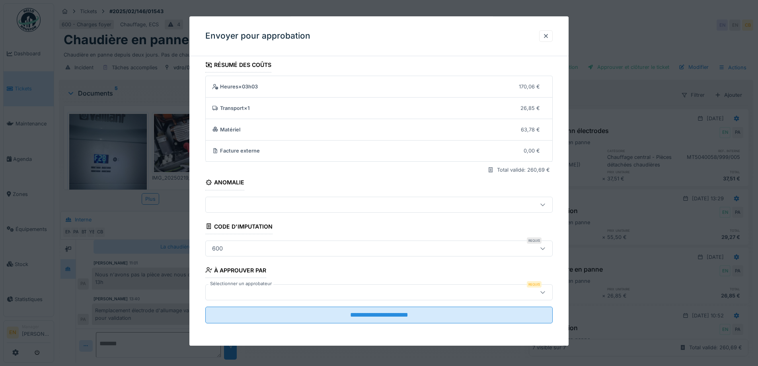
click at [546, 291] on icon at bounding box center [543, 291] width 6 height 5
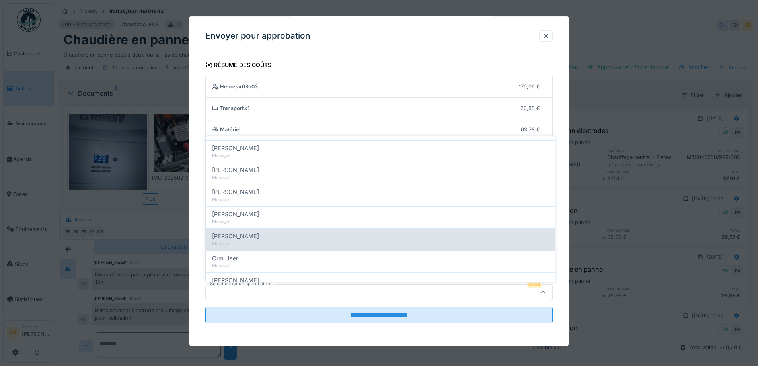
scroll to position [119, 0]
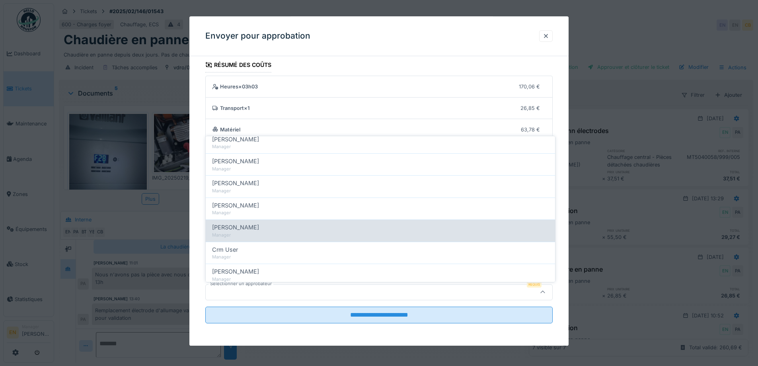
click at [236, 232] on div "Manager" at bounding box center [380, 235] width 337 height 7
type input "****"
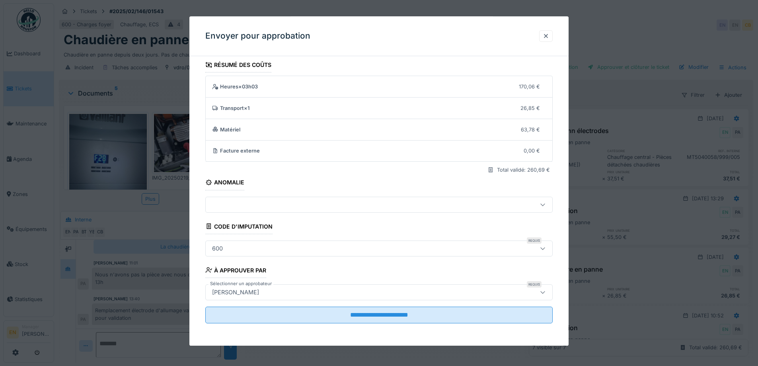
scroll to position [6, 0]
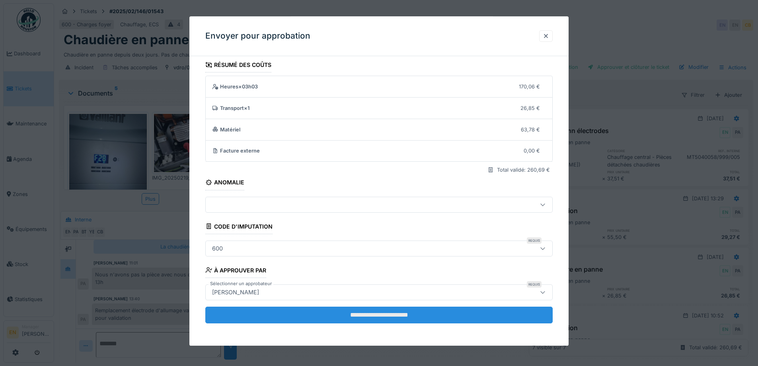
click at [401, 315] on input "**********" at bounding box center [378, 314] width 347 height 17
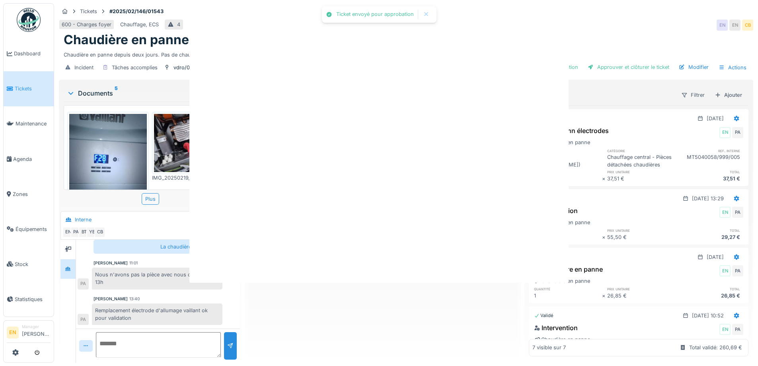
scroll to position [0, 0]
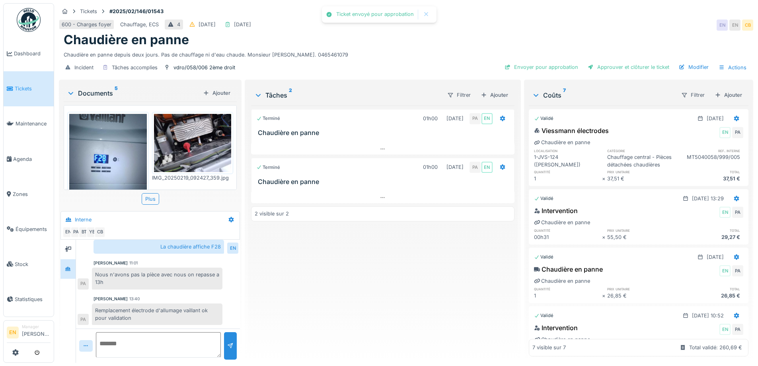
click at [34, 26] on img at bounding box center [29, 20] width 24 height 24
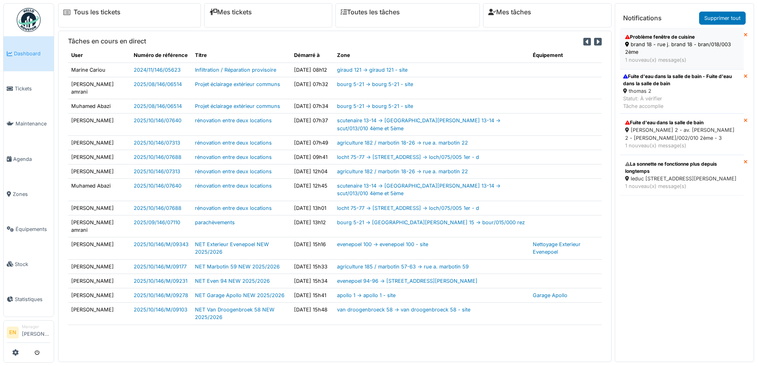
click at [696, 47] on div "brand 18 - rue j. brand 18 - bran/018/003 2ème" at bounding box center [681, 48] width 113 height 15
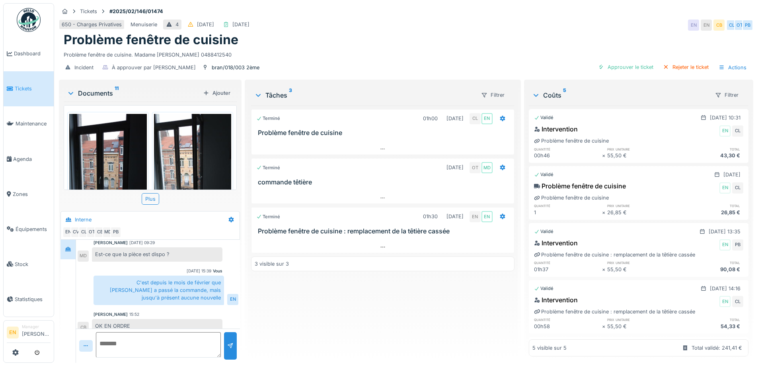
scroll to position [6, 0]
click at [23, 27] on img at bounding box center [29, 20] width 24 height 24
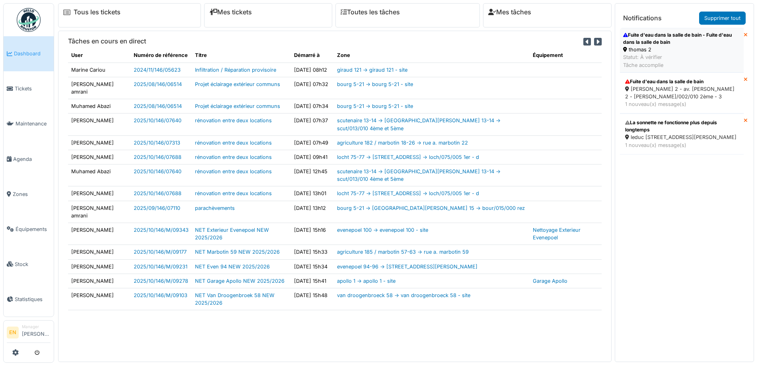
click at [653, 46] on div "Fuite d'eau dans la salle de bain - Fuite d'eau dans la salle de bain" at bounding box center [681, 38] width 117 height 14
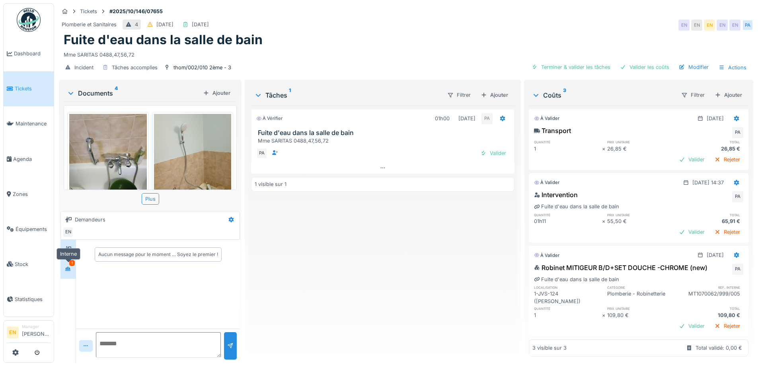
click at [70, 271] on icon at bounding box center [68, 268] width 6 height 5
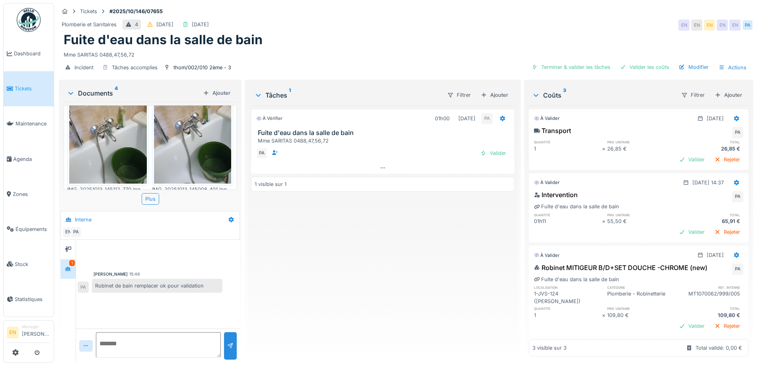
scroll to position [6, 0]
click at [374, 290] on div "À vérifier 01h00 13/10/2025 PA Fuite d'eau dans la salle de bain Mme SARITAS 04…" at bounding box center [382, 230] width 263 height 251
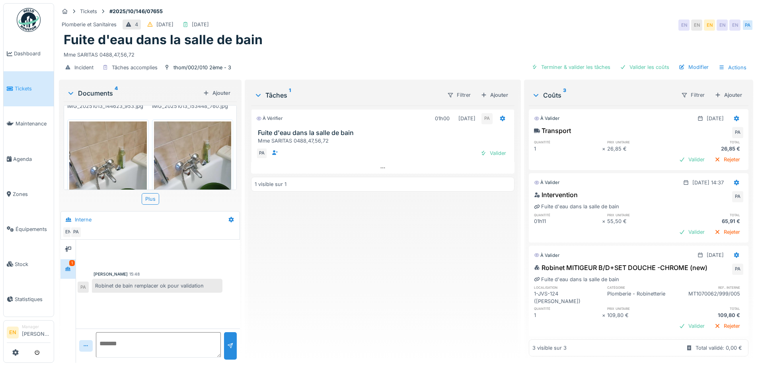
scroll to position [119, 0]
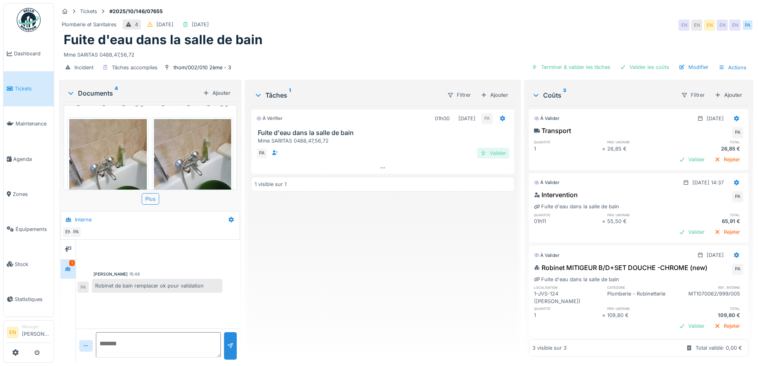
click at [487, 148] on div "Valider" at bounding box center [493, 153] width 32 height 11
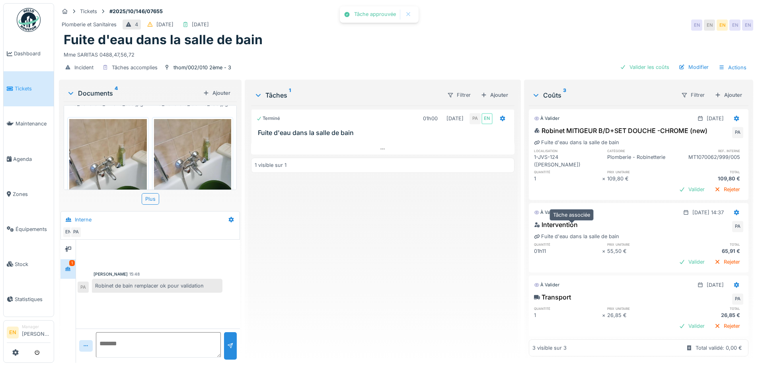
scroll to position [5, 0]
click at [648, 62] on div "Valider les coûts" at bounding box center [645, 67] width 56 height 11
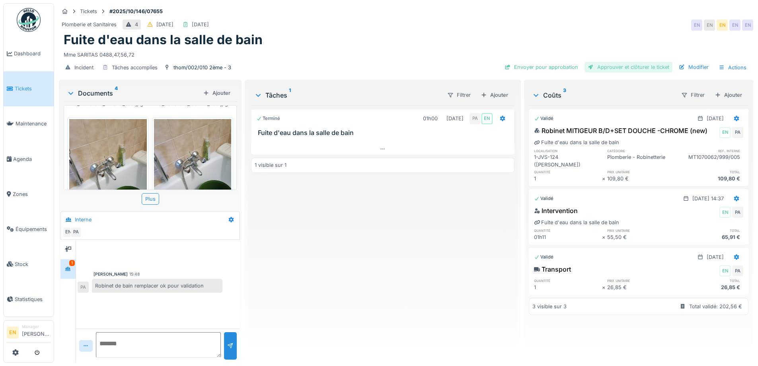
click at [608, 62] on div "Approuver et clôturer le ticket" at bounding box center [629, 67] width 88 height 11
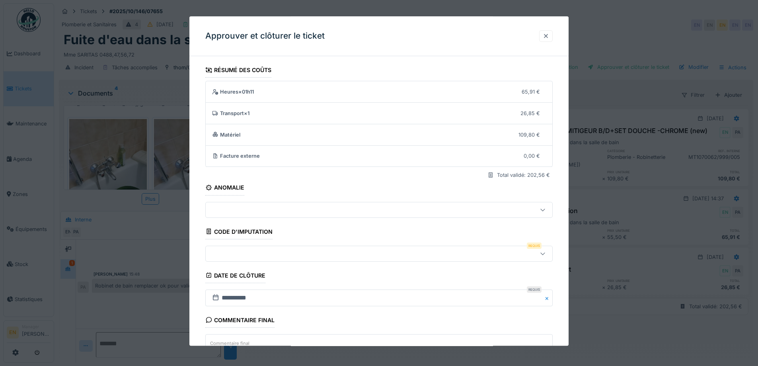
click at [547, 37] on div at bounding box center [546, 36] width 6 height 8
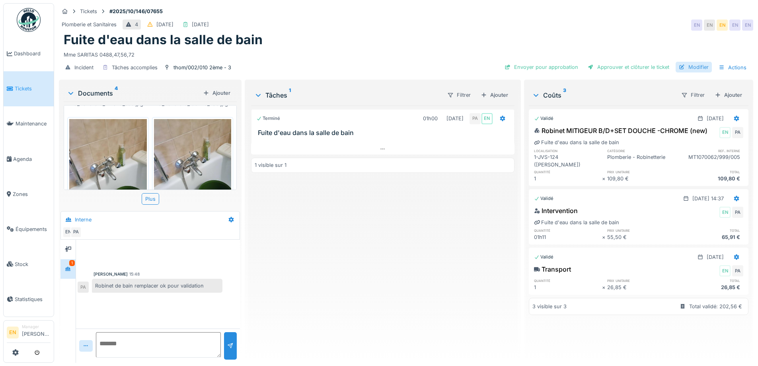
click at [685, 62] on div "Modifier" at bounding box center [694, 67] width 36 height 11
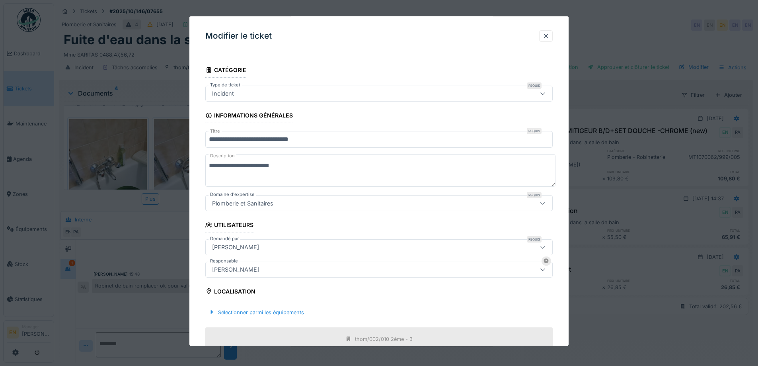
click at [300, 273] on div "[PERSON_NAME]" at bounding box center [359, 269] width 300 height 9
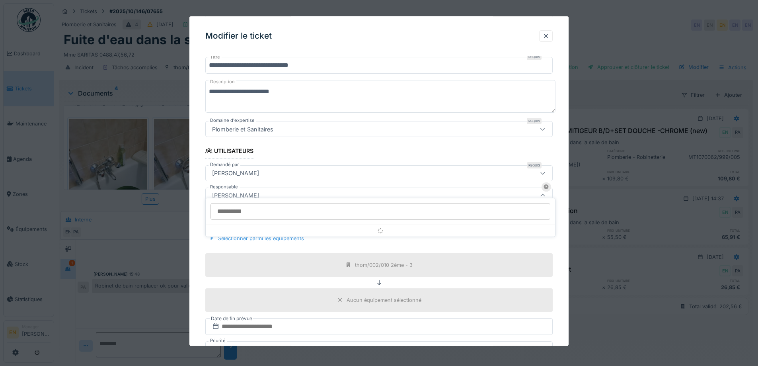
scroll to position [88, 0]
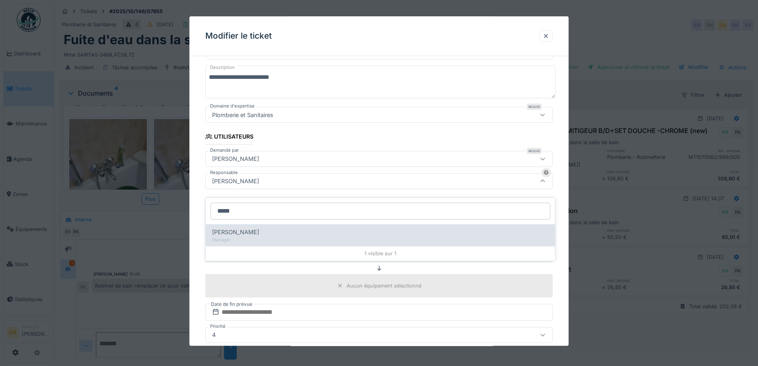
type input "*****"
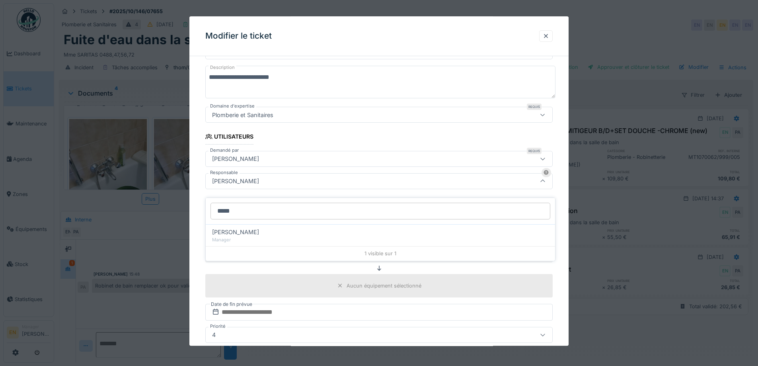
click at [252, 230] on span "[PERSON_NAME]" at bounding box center [235, 232] width 47 height 9
type input "****"
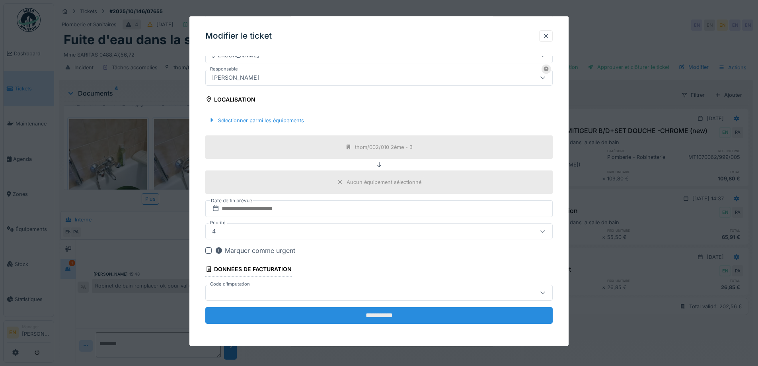
scroll to position [192, 0]
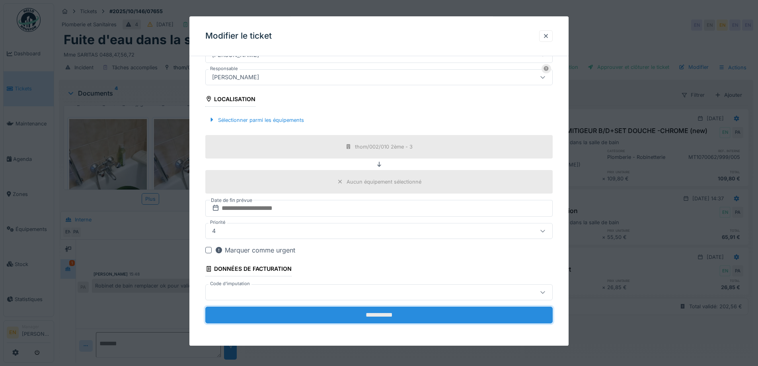
click at [373, 313] on input "**********" at bounding box center [378, 314] width 347 height 17
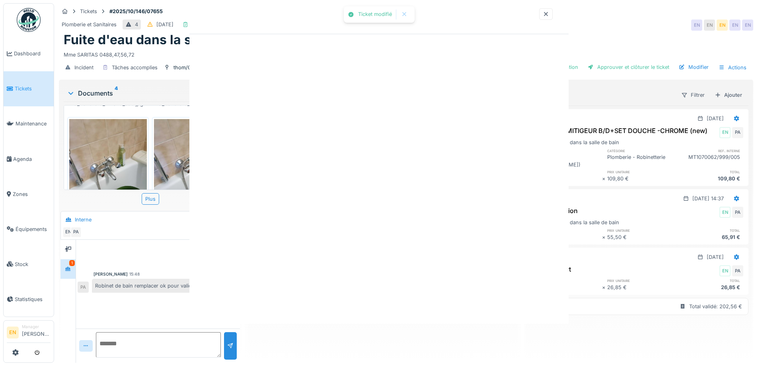
scroll to position [0, 0]
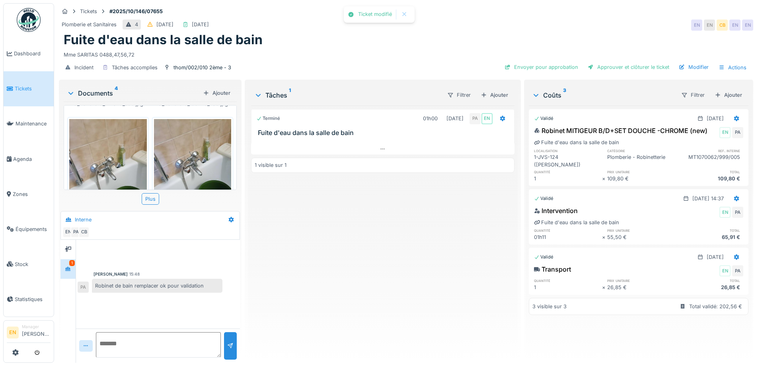
click at [408, 244] on div "Terminé 01h00 13/10/2025 PA EN Fuite d'eau dans la salle de bain 1 visible sur 1" at bounding box center [382, 230] width 263 height 251
click at [529, 64] on div "Envoyer pour approbation" at bounding box center [541, 67] width 80 height 11
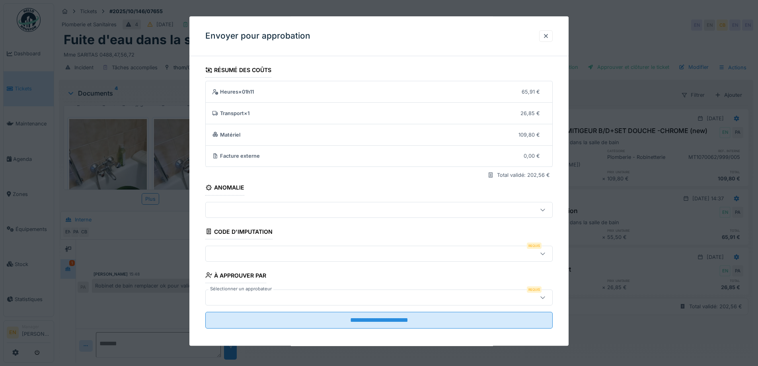
click at [546, 251] on icon at bounding box center [543, 253] width 6 height 5
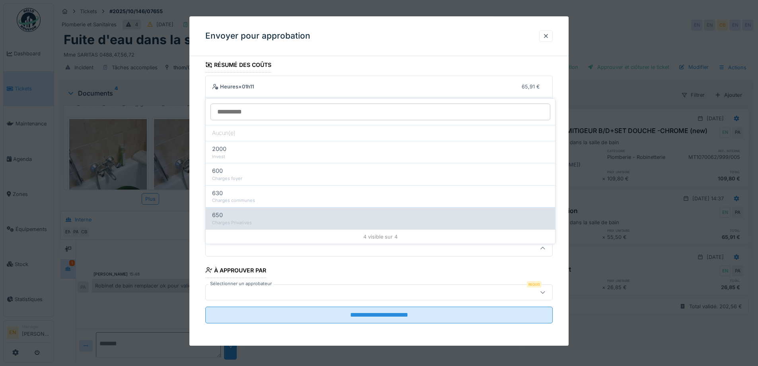
click at [244, 219] on div "Charges Privatives" at bounding box center [380, 222] width 337 height 7
type input "***"
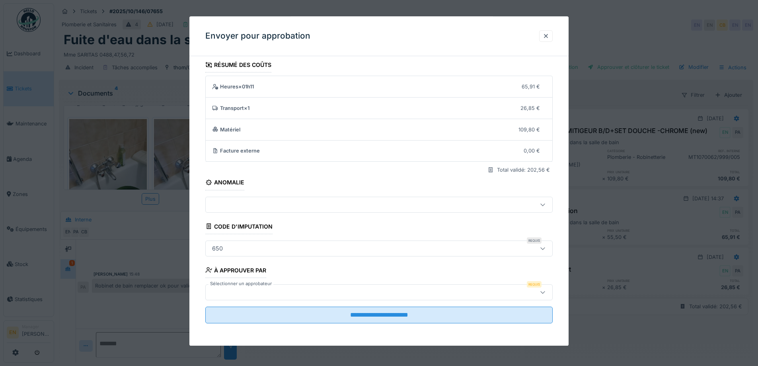
click at [365, 295] on div at bounding box center [359, 292] width 300 height 9
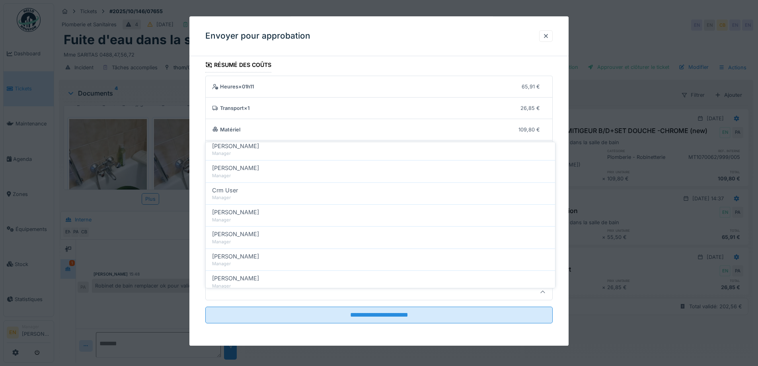
scroll to position [199, 0]
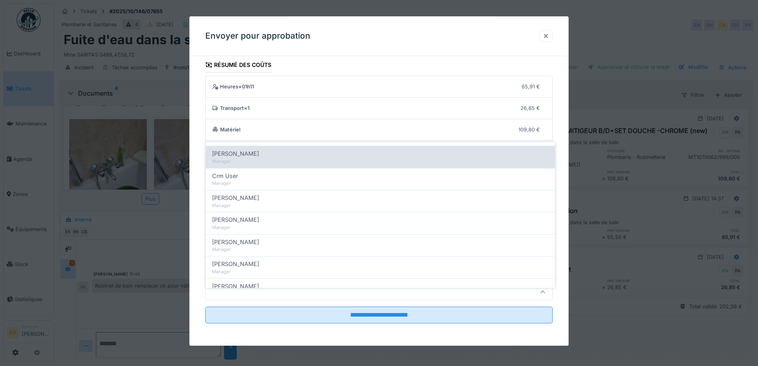
click at [253, 158] on div "Manager" at bounding box center [380, 161] width 337 height 7
type input "****"
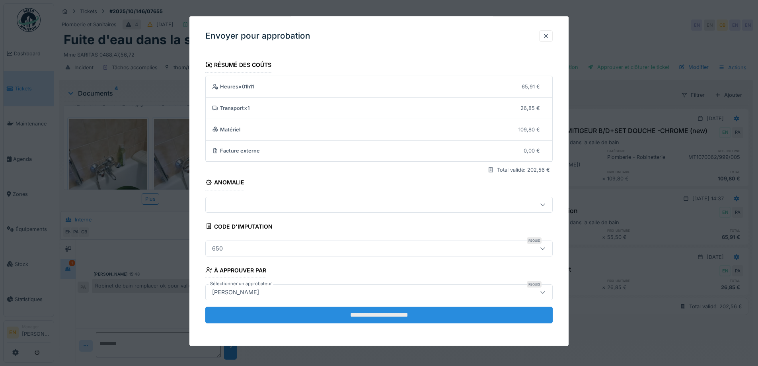
click at [390, 318] on input "**********" at bounding box center [378, 314] width 347 height 17
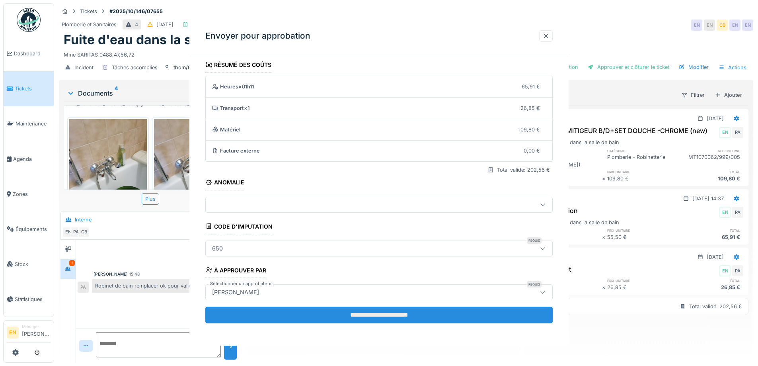
scroll to position [0, 0]
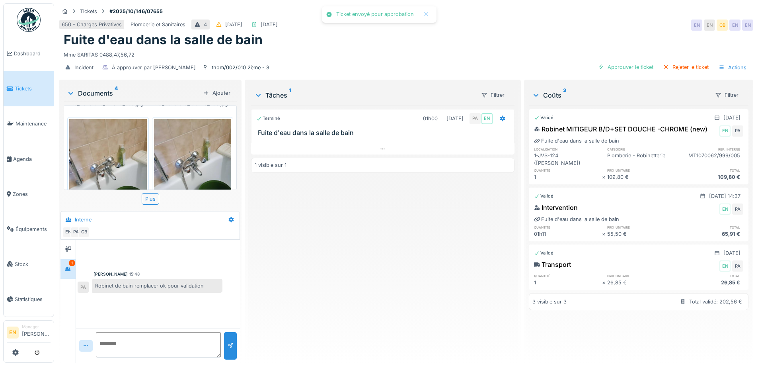
click at [390, 315] on div "Terminé 01h00 13/10/2025 PA EN Fuite d'eau dans la salle de bain 1 visible sur 1" at bounding box center [382, 230] width 263 height 251
click at [401, 308] on div "Terminé 01h00 13/10/2025 PA EN Fuite d'eau dans la salle de bain 1 visible sur 1" at bounding box center [382, 230] width 263 height 251
click at [23, 24] on img at bounding box center [29, 20] width 24 height 24
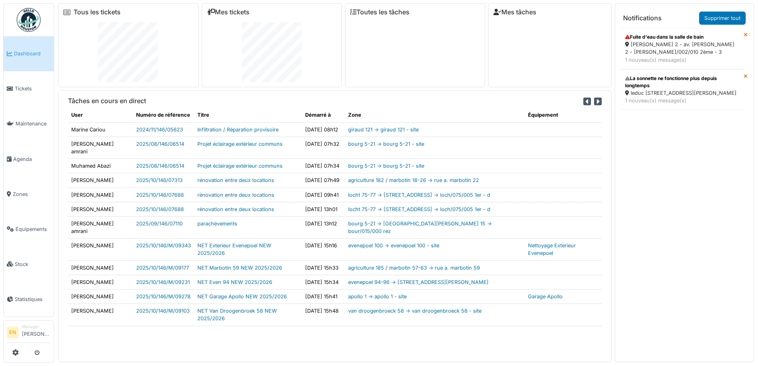
scroll to position [8, 0]
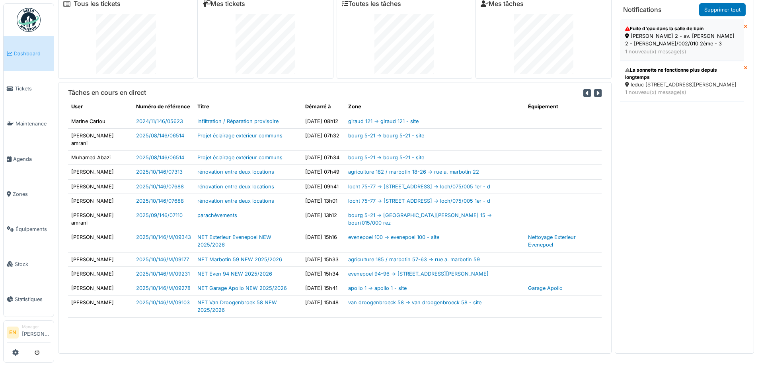
click at [662, 36] on div "[PERSON_NAME] 2 - av. [PERSON_NAME] 2 - [PERSON_NAME]/002/010 2ème - 3" at bounding box center [681, 39] width 113 height 15
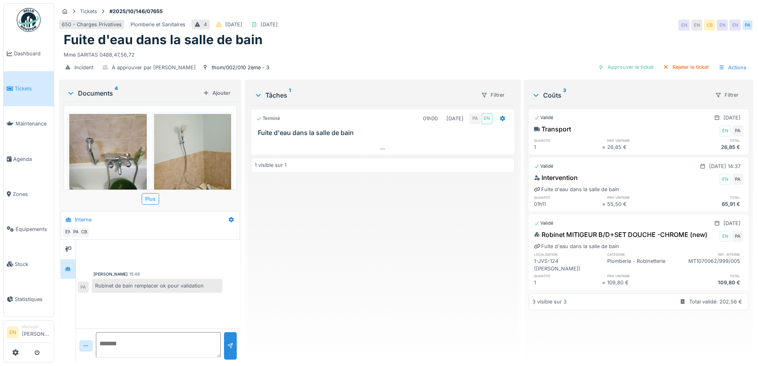
drag, startPoint x: 316, startPoint y: 273, endPoint x: 285, endPoint y: 255, distance: 35.5
click at [297, 261] on div "Terminé 01h00 [DATE] PA EN Fuite d'eau dans la salle de bain 1 visible sur 1" at bounding box center [382, 230] width 263 height 251
click at [31, 20] on img at bounding box center [29, 20] width 24 height 24
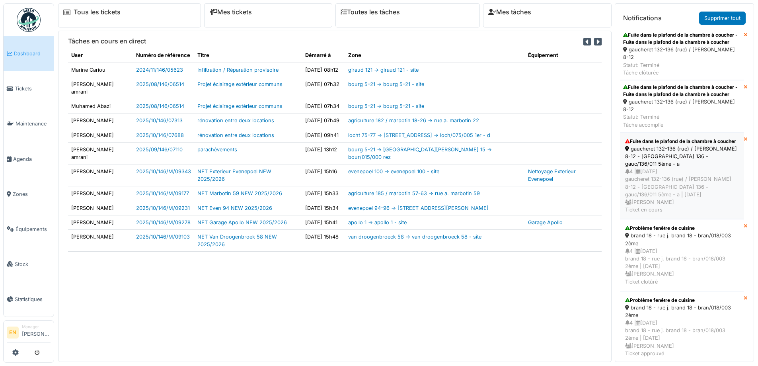
click at [655, 145] on div "Fuite dans le plafond de la chambre à coucher" at bounding box center [681, 141] width 113 height 7
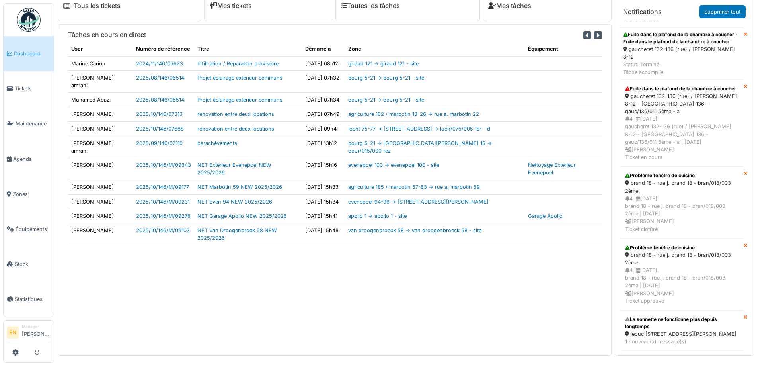
scroll to position [8, 0]
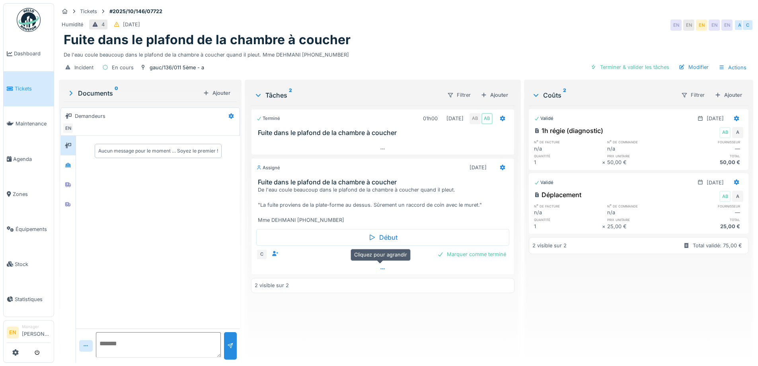
click at [380, 269] on icon at bounding box center [382, 268] width 4 height 1
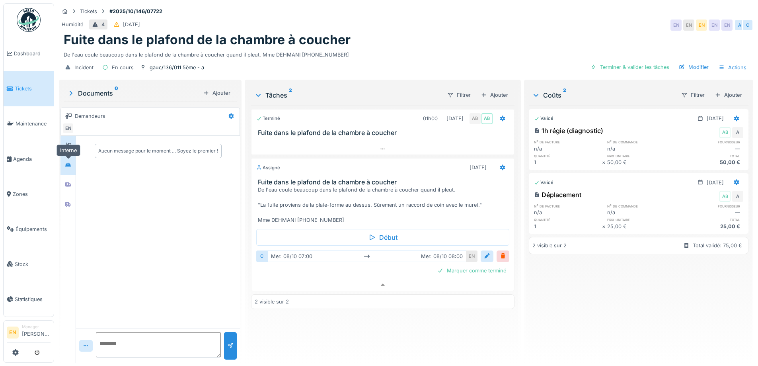
click at [69, 163] on div at bounding box center [68, 165] width 12 height 10
click at [69, 182] on icon at bounding box center [68, 184] width 6 height 5
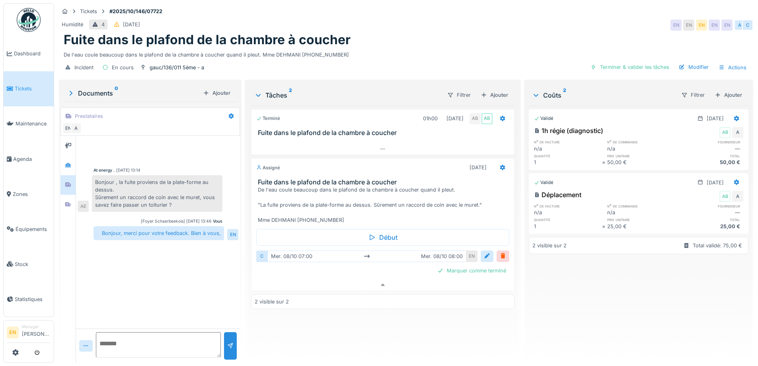
click at [173, 278] on div "At energy . 08/10/2025 13:14 Bonjour , la fuite proviens de la plate-forme au d…" at bounding box center [158, 232] width 164 height 193
click at [67, 202] on icon at bounding box center [68, 204] width 6 height 5
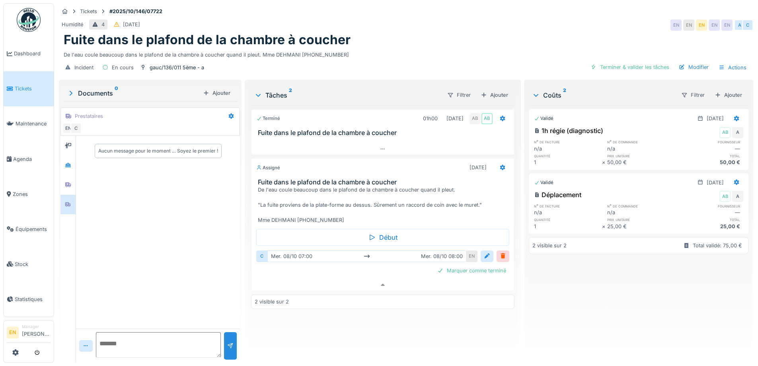
click at [140, 264] on div "Aucun message pour le moment … Soyez le premier !" at bounding box center [158, 232] width 164 height 193
click at [68, 143] on icon at bounding box center [68, 145] width 6 height 5
click at [68, 163] on icon at bounding box center [68, 165] width 6 height 4
click at [68, 178] on div at bounding box center [68, 184] width 12 height 13
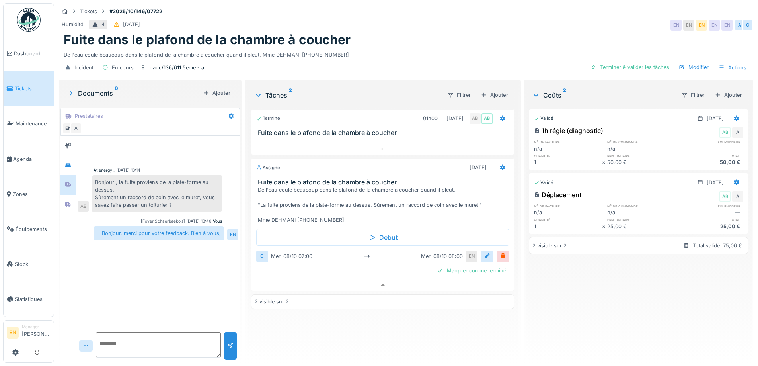
drag, startPoint x: 162, startPoint y: 279, endPoint x: 100, endPoint y: 240, distance: 73.1
click at [162, 279] on div "At energy . 08/10/2025 13:14 Bonjour , la fuite proviens de la plate-forme au d…" at bounding box center [158, 232] width 164 height 193
click at [71, 202] on icon at bounding box center [68, 204] width 6 height 5
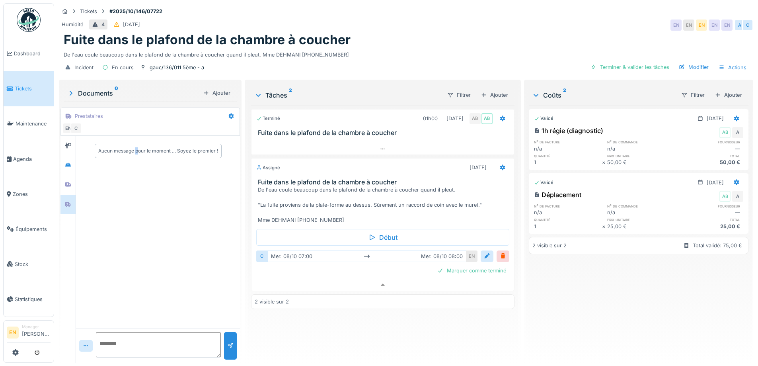
click at [136, 265] on div "Aucun message pour le moment … Soyez le premier !" at bounding box center [158, 232] width 164 height 193
click at [381, 340] on div "Terminé 01h00 10/10/2025 AB AB Fuite dans le plafond de la chambre à coucher As…" at bounding box center [382, 230] width 263 height 251
click at [602, 331] on div "Validé 08/10/2025 1h régie (diagnostic) AB A n° de facture n° de commande fourn…" at bounding box center [639, 230] width 220 height 251
click at [27, 25] on img at bounding box center [29, 20] width 24 height 24
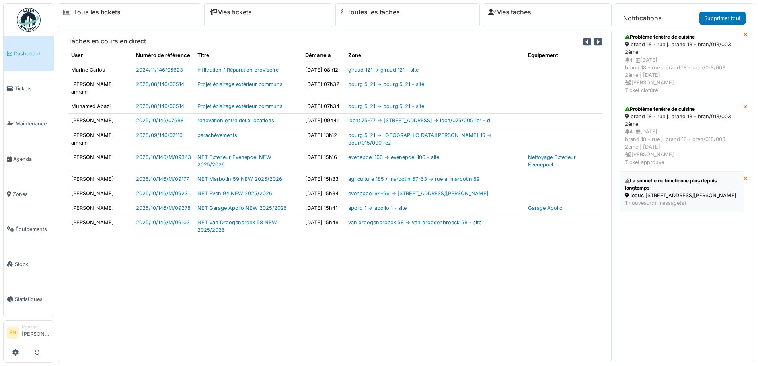
click at [668, 186] on div "La sonnette ne fonctionne plus depuis longtemps" at bounding box center [681, 184] width 113 height 14
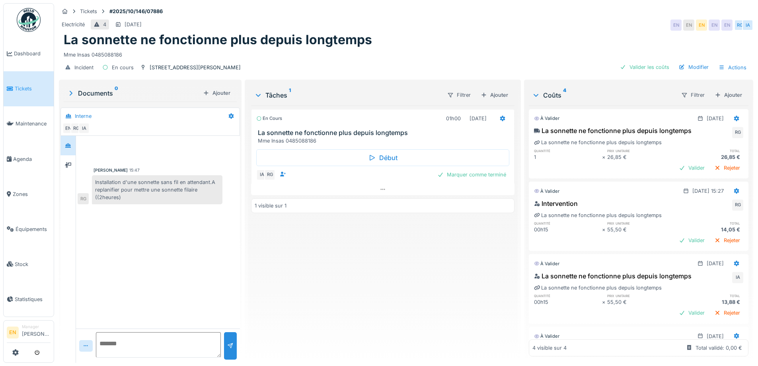
click at [208, 263] on div "Robert Gaspar 15:47 Installation d'une sonnette sans fil en attendant.A replani…" at bounding box center [158, 232] width 164 height 193
drag, startPoint x: 343, startPoint y: 273, endPoint x: 433, endPoint y: 268, distance: 89.7
click at [376, 275] on div "En cours 01h00 13/10/2025 La sonnette ne fonctionne plus depuis longtemps Mme I…" at bounding box center [382, 230] width 263 height 251
click at [483, 175] on div "Marquer comme terminé" at bounding box center [471, 174] width 75 height 11
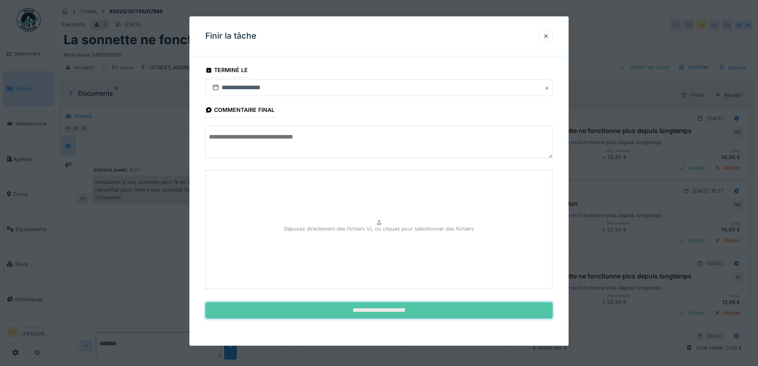
click at [394, 308] on input "**********" at bounding box center [378, 310] width 347 height 17
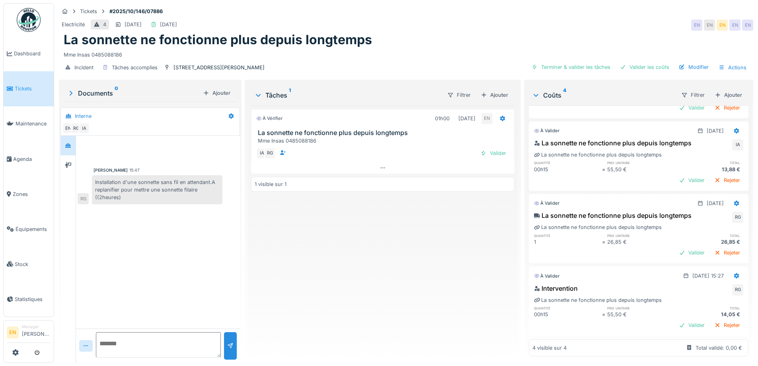
scroll to position [86, 0]
click at [324, 291] on div "À vérifier 01h00 13/10/2025 EN La sonnette ne fonctionne plus depuis longtemps …" at bounding box center [382, 230] width 263 height 251
drag, startPoint x: 329, startPoint y: 291, endPoint x: 335, endPoint y: 277, distance: 15.5
click at [329, 288] on div "À vérifier 01h00 13/10/2025 EN La sonnette ne fonctionne plus depuis longtemps …" at bounding box center [382, 230] width 263 height 251
click at [501, 156] on div "Valider" at bounding box center [493, 153] width 32 height 11
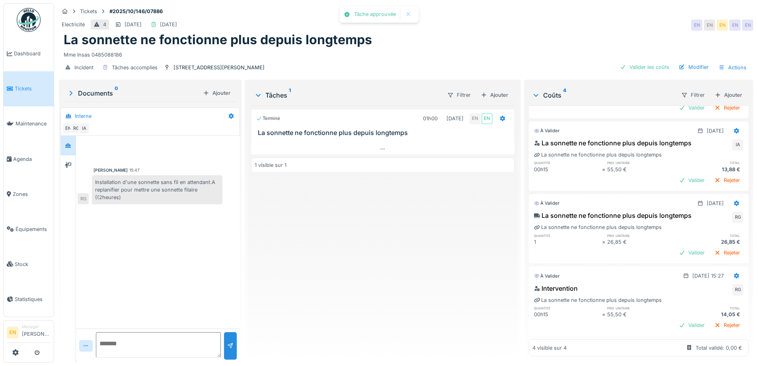
click at [529, 28] on div "Electricité 4 15/10/2025 13/10/2025 EN EN EN EN EN" at bounding box center [406, 25] width 694 height 14
click at [447, 48] on div "Mme Insas 0485088186" at bounding box center [406, 53] width 685 height 11
click at [329, 303] on div "Terminé 01h00 13/10/2025 EN EN La sonnette ne fonctionne plus depuis longtemps …" at bounding box center [382, 230] width 263 height 251
drag, startPoint x: 376, startPoint y: 252, endPoint x: 553, endPoint y: 116, distance: 223.1
click at [460, 208] on div "Terminé 01h00 13/10/2025 EN EN La sonnette ne fonctionne plus depuis longtemps …" at bounding box center [382, 230] width 263 height 251
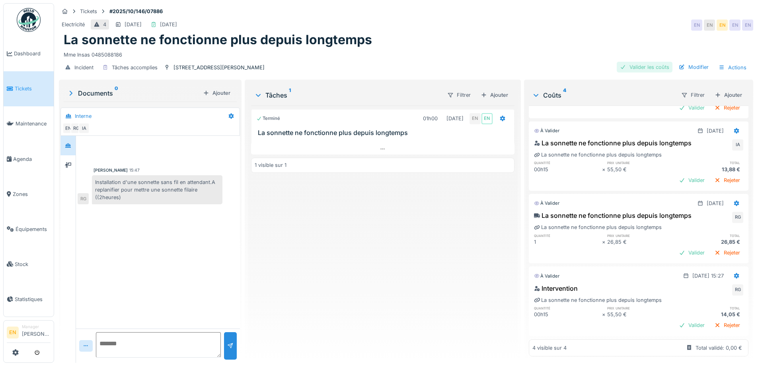
click at [648, 68] on div "Valider les coûts" at bounding box center [645, 67] width 56 height 11
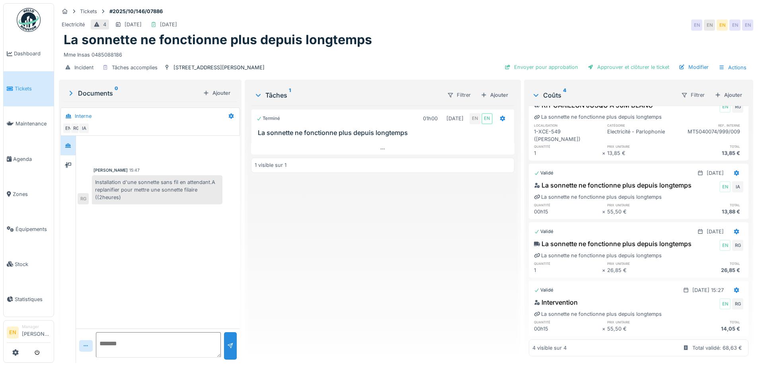
drag, startPoint x: 334, startPoint y: 259, endPoint x: 239, endPoint y: 200, distance: 111.6
click at [334, 257] on div "Terminé 01h00 13/10/2025 EN EN La sonnette ne fonctionne plus depuis longtemps …" at bounding box center [382, 230] width 263 height 251
click at [30, 25] on img at bounding box center [29, 20] width 24 height 24
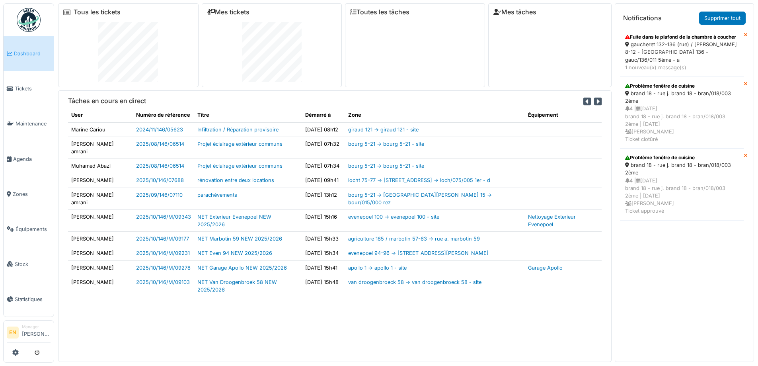
click at [664, 56] on div "gaucheret 132-136 (rue) / [PERSON_NAME] 8-12 - [GEOGRAPHIC_DATA] 136 - gauc/136…" at bounding box center [681, 52] width 113 height 23
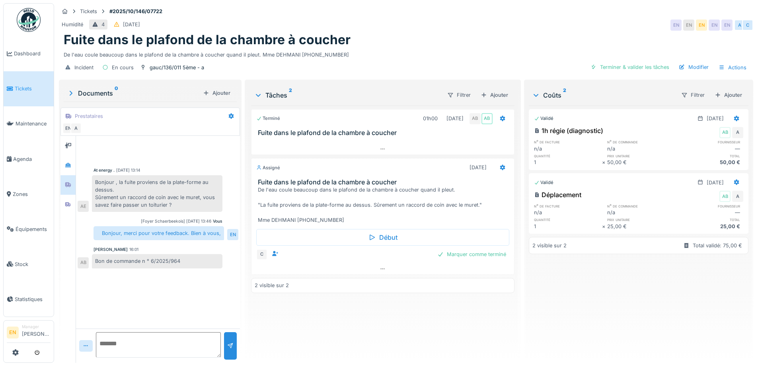
click at [30, 26] on img at bounding box center [29, 20] width 24 height 24
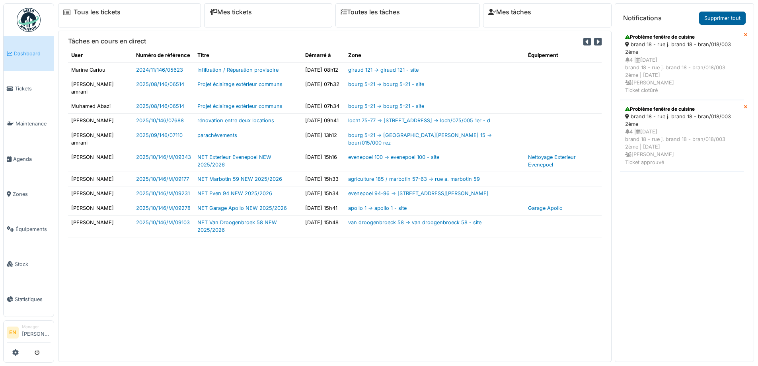
click at [724, 18] on link "Supprimer tout" at bounding box center [722, 18] width 47 height 13
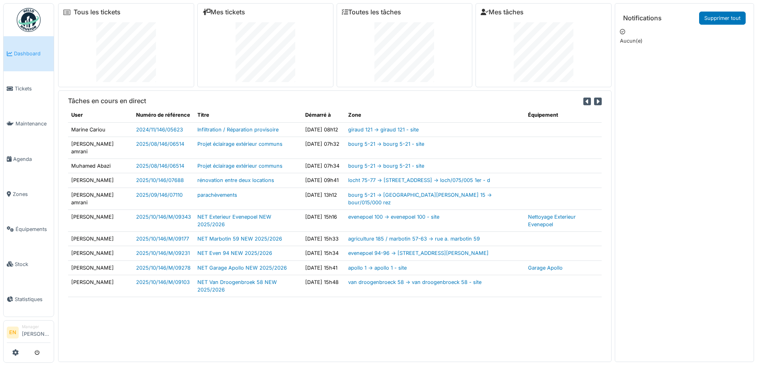
click at [32, 23] on img at bounding box center [29, 20] width 24 height 24
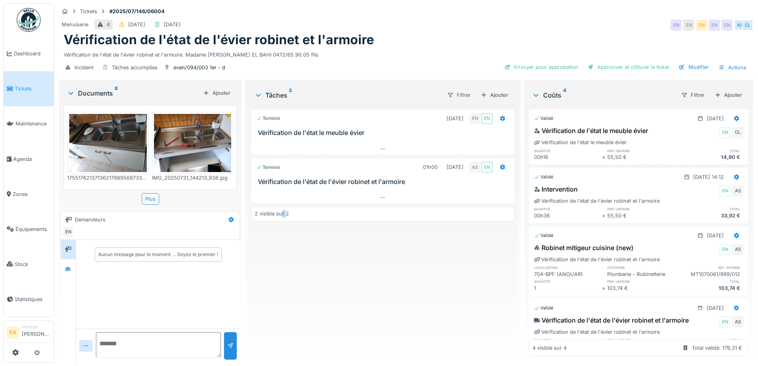
scroll to position [159, 0]
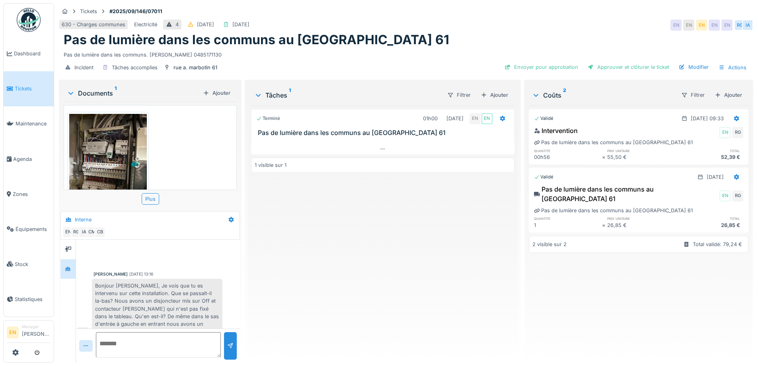
scroll to position [115, 0]
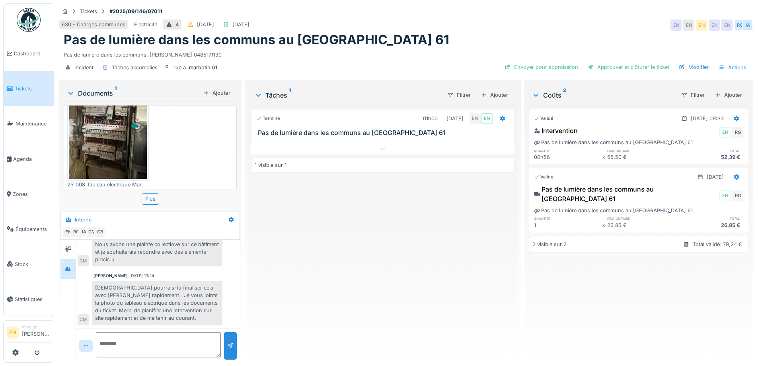
click at [301, 287] on div "Terminé 01h00 12/09/2025 EN EN Pas de lumière dans les communs au Marbotin 61 1…" at bounding box center [382, 230] width 263 height 251
click at [405, 238] on div "Terminé 01h00 12/09/2025 EN EN Pas de lumière dans les communs au Marbotin 61 1…" at bounding box center [382, 230] width 263 height 251
click at [356, 266] on div "Terminé 01h00 12/09/2025 EN EN Pas de lumière dans les communs au Marbotin 61 1…" at bounding box center [382, 230] width 263 height 251
drag, startPoint x: 423, startPoint y: 209, endPoint x: 443, endPoint y: 151, distance: 61.9
click at [428, 199] on div "Terminé 01h00 12/09/2025 EN EN Pas de lumière dans les communs au Marbotin 61 1…" at bounding box center [382, 230] width 263 height 251
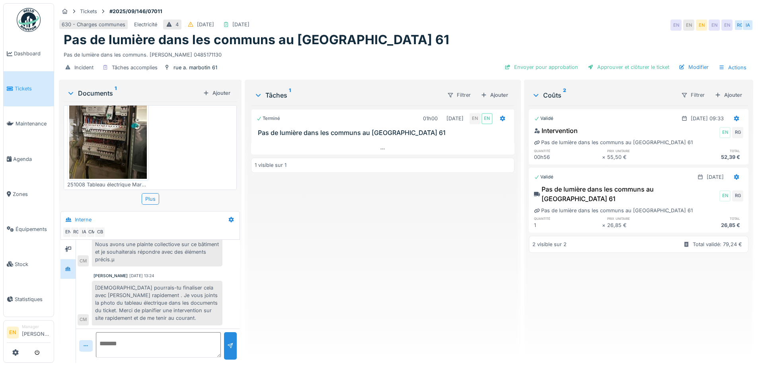
click at [275, 262] on div "Terminé 01h00 12/09/2025 EN EN Pas de lumière dans les communs au Marbotin 61 1…" at bounding box center [382, 230] width 263 height 251
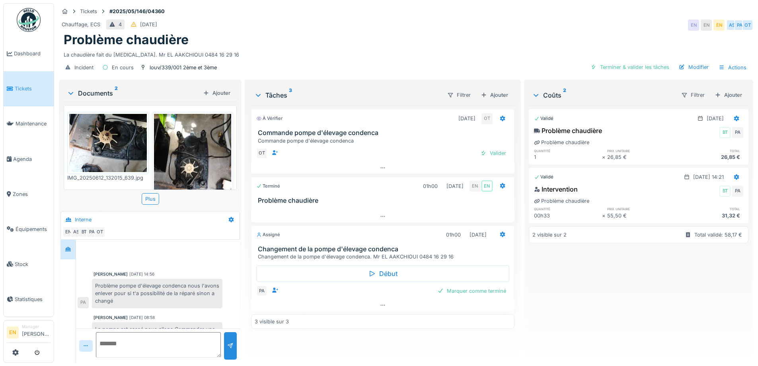
scroll to position [74, 0]
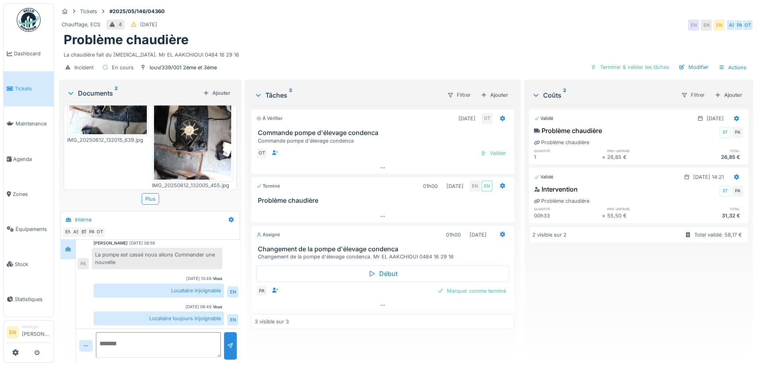
click at [429, 32] on div "Problème chaudière" at bounding box center [406, 39] width 685 height 15
click at [161, 336] on textarea at bounding box center [158, 344] width 125 height 25
type textarea "**********"
click at [170, 286] on div "Locataire injoignable" at bounding box center [159, 290] width 131 height 14
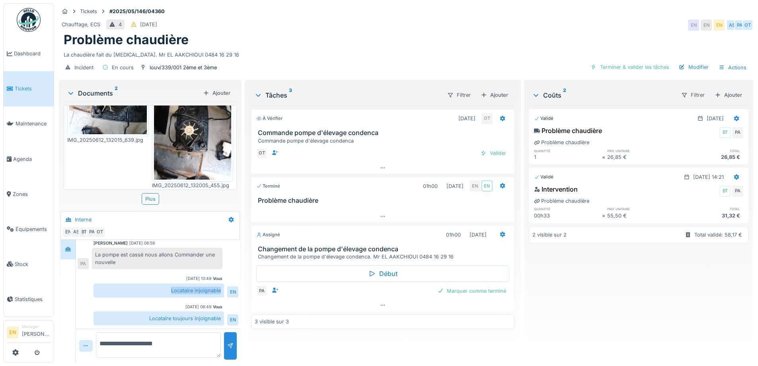
drag, startPoint x: 167, startPoint y: 284, endPoint x: 220, endPoint y: 288, distance: 53.5
click at [220, 288] on div "Locataire injoignable" at bounding box center [159, 290] width 131 height 14
copy div "Locataire injoignable"
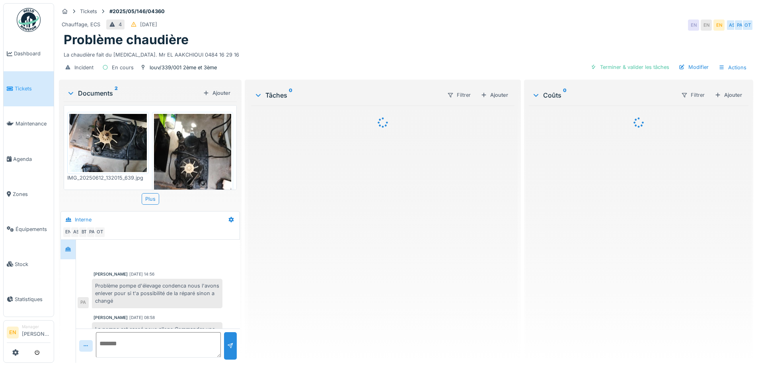
scroll to position [75, 0]
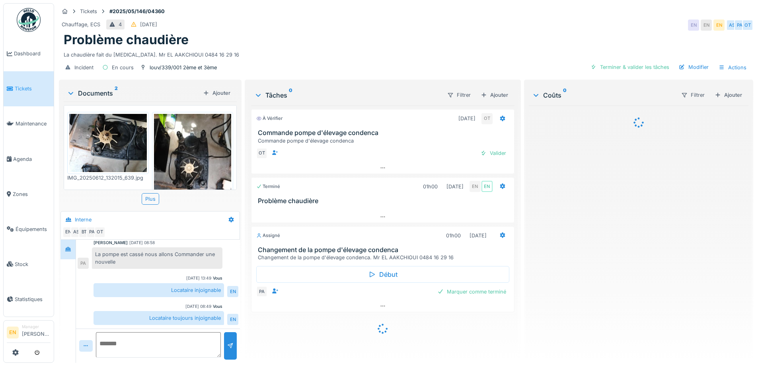
click at [179, 339] on textarea at bounding box center [158, 344] width 125 height 25
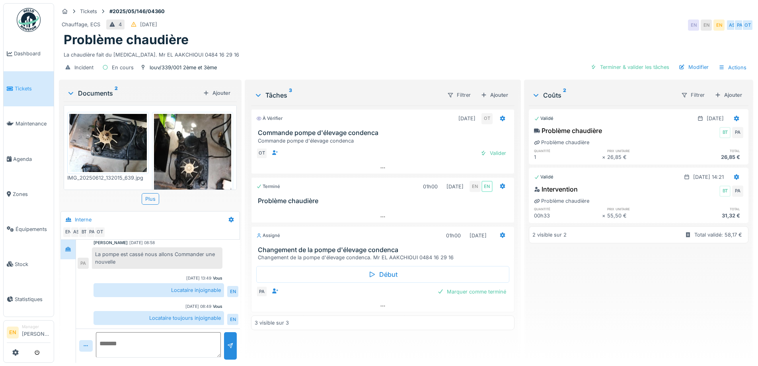
paste textarea "**********"
type textarea "**********"
click at [234, 339] on div at bounding box center [230, 345] width 13 height 27
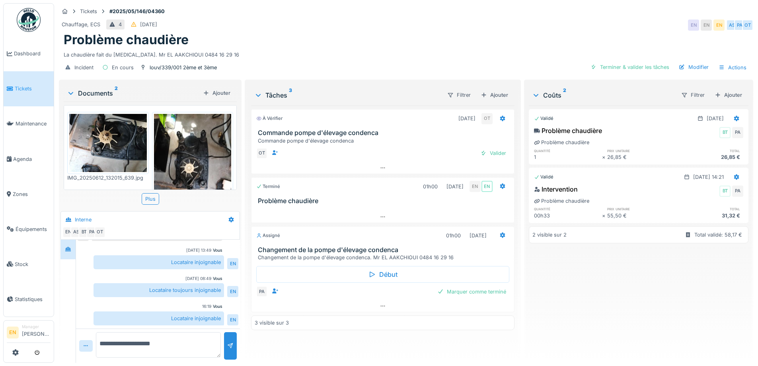
click at [29, 18] on img at bounding box center [29, 20] width 24 height 24
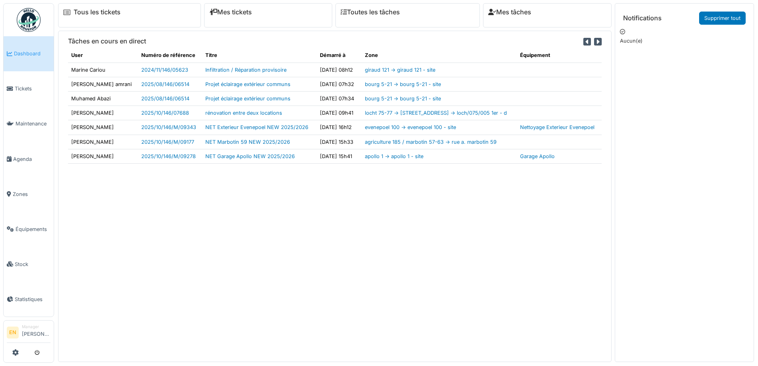
click at [112, 222] on div "Tâches en cours en direct User Numéro de référence Titre Démarré à Zone Équipem…" at bounding box center [334, 196] width 553 height 331
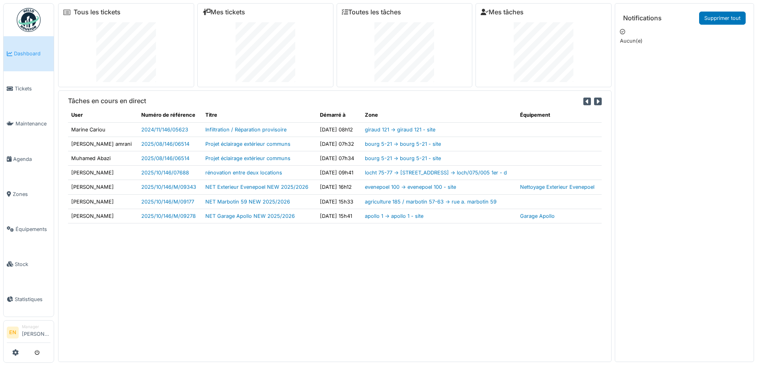
click at [176, 293] on div "Tâches en cours en direct User Numéro de référence Titre Démarré à Zone Équipem…" at bounding box center [334, 225] width 553 height 271
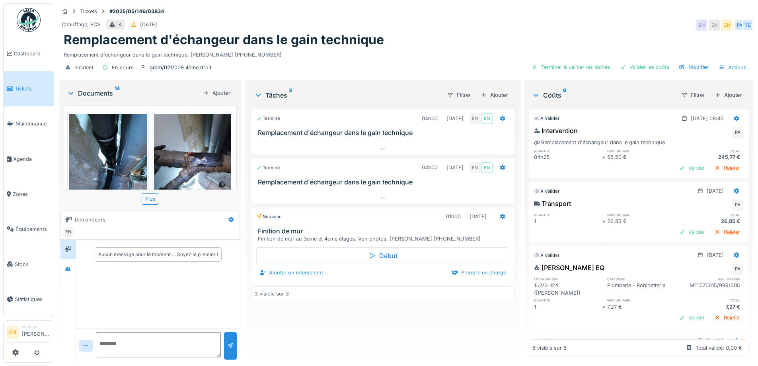
click at [420, 318] on div "Terminé 04h00 [DATE] EN EN Remplacement d'échangeur dans le gain technique Term…" at bounding box center [382, 230] width 263 height 251
click at [424, 44] on div "Remplacement d'échangeur dans le gain technique" at bounding box center [406, 39] width 685 height 15
